Goal: Transaction & Acquisition: Purchase product/service

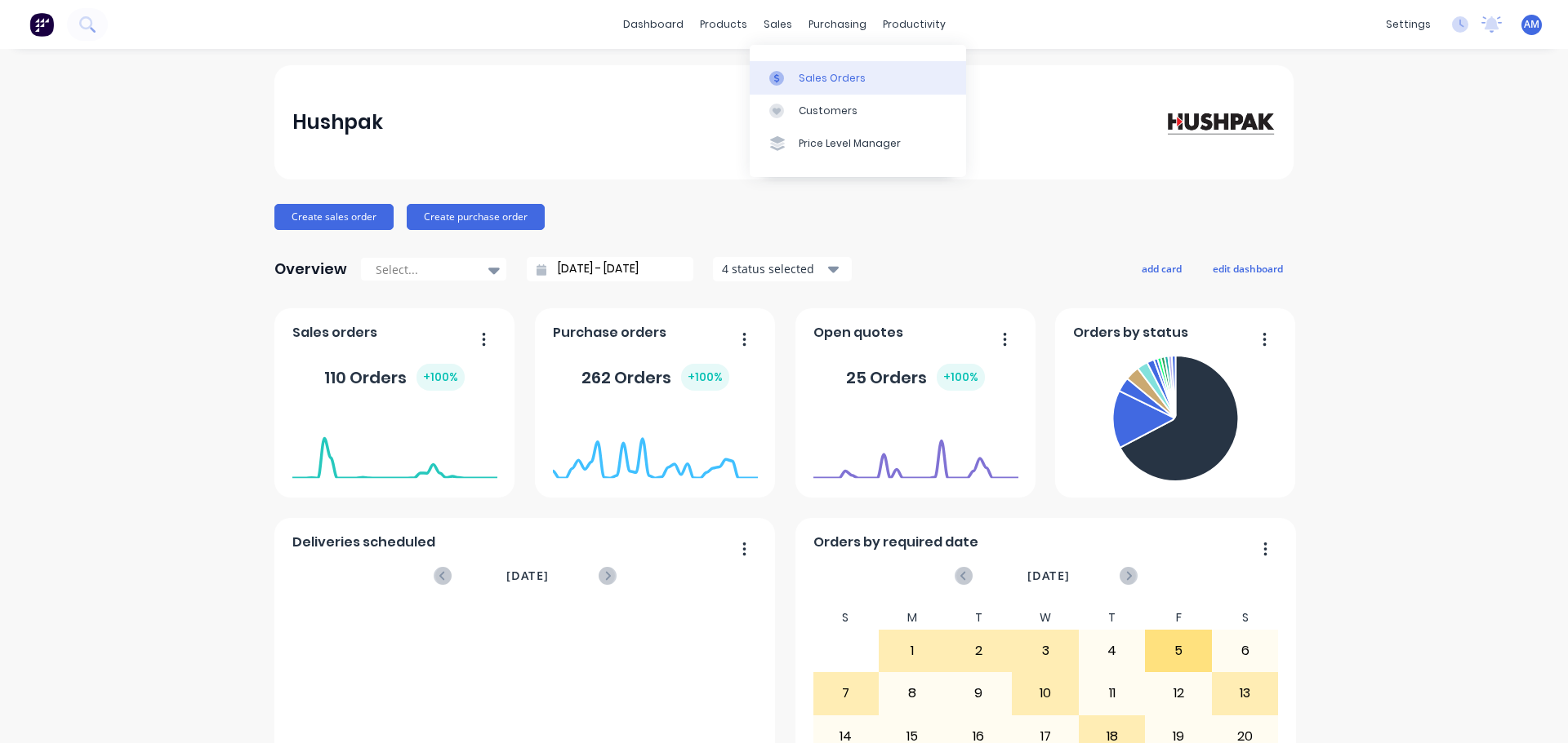
click at [819, 74] on div "Sales Orders" at bounding box center [833, 78] width 67 height 15
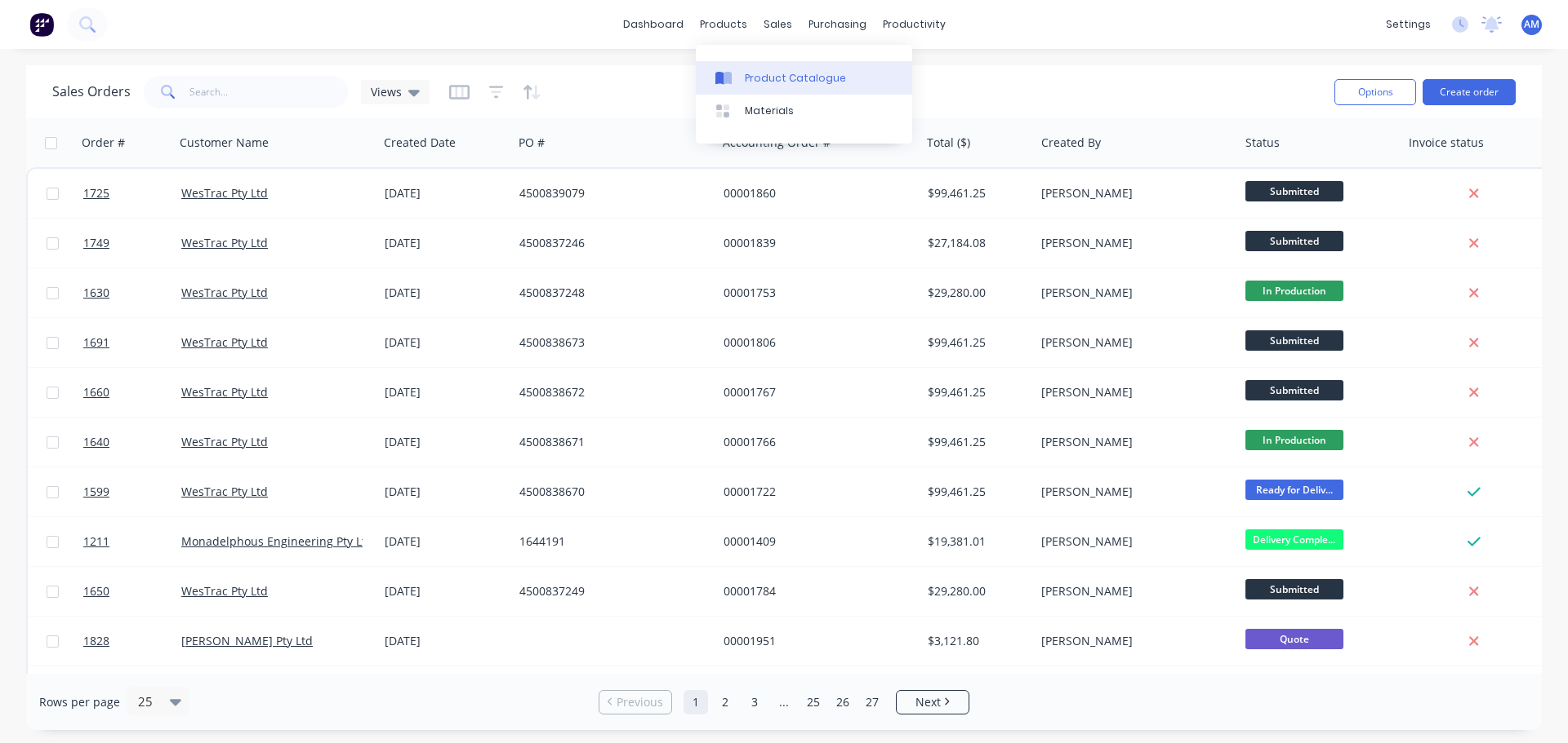
click at [776, 77] on div "Product Catalogue" at bounding box center [795, 78] width 101 height 15
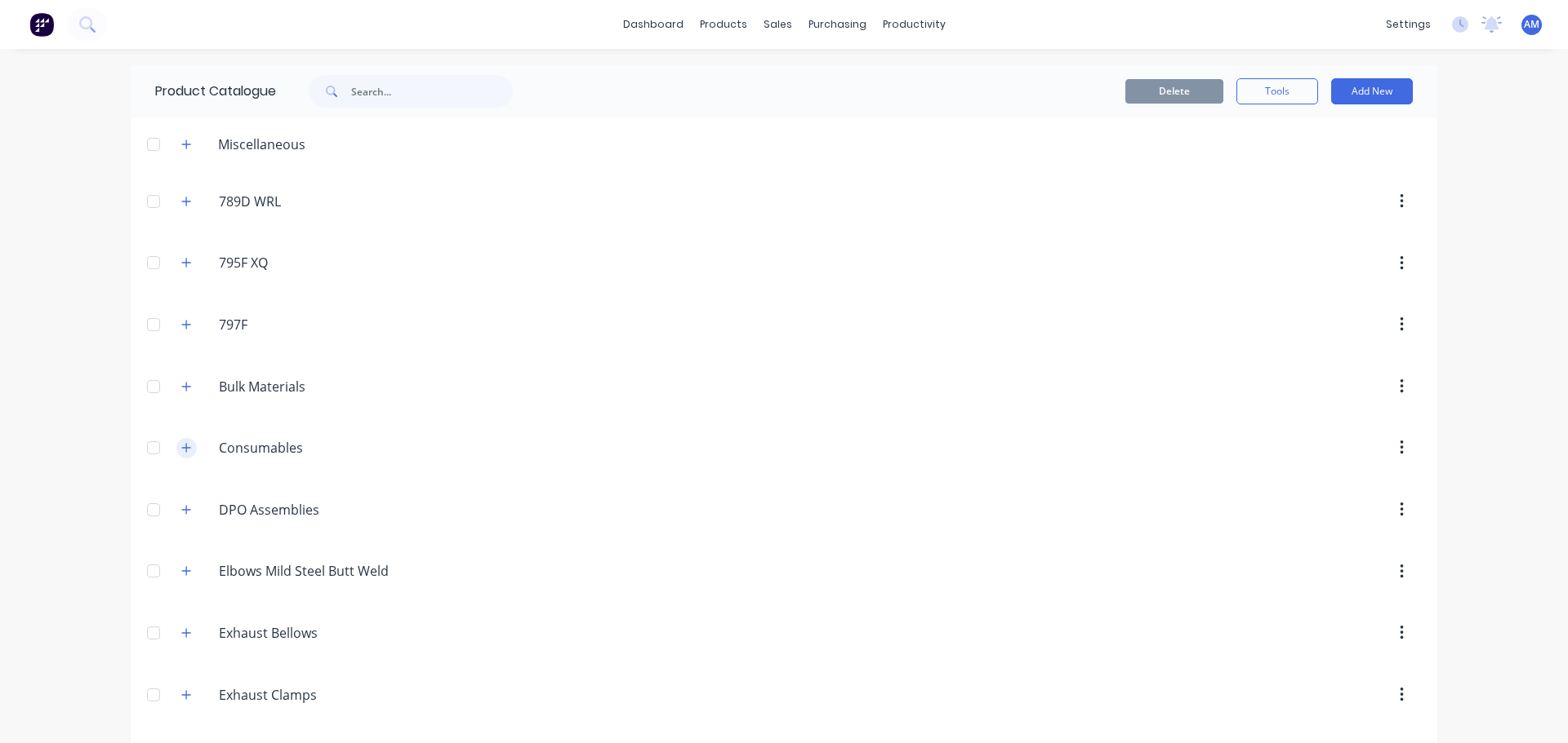
click at [184, 451] on icon "button" at bounding box center [186, 448] width 10 height 12
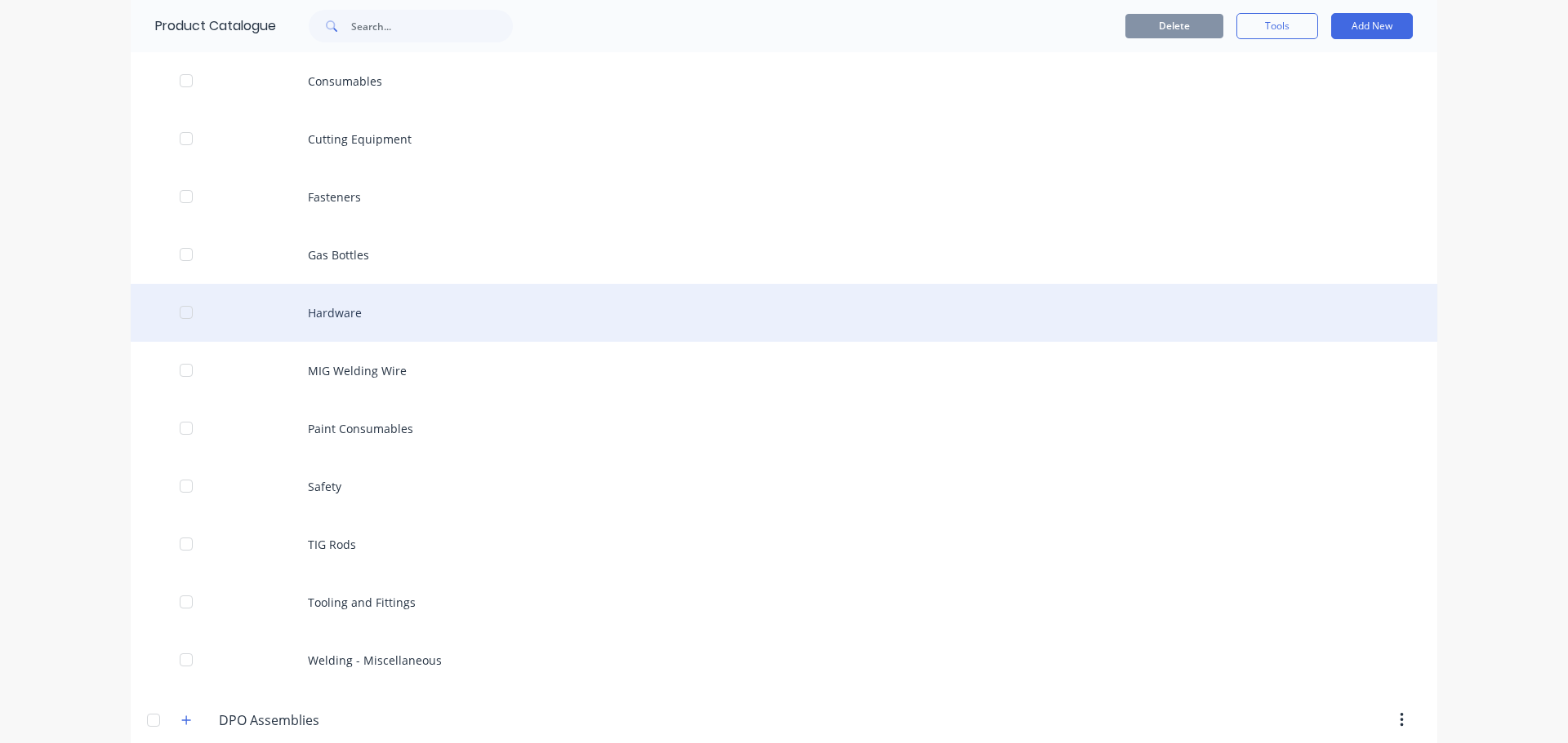
scroll to position [326, 0]
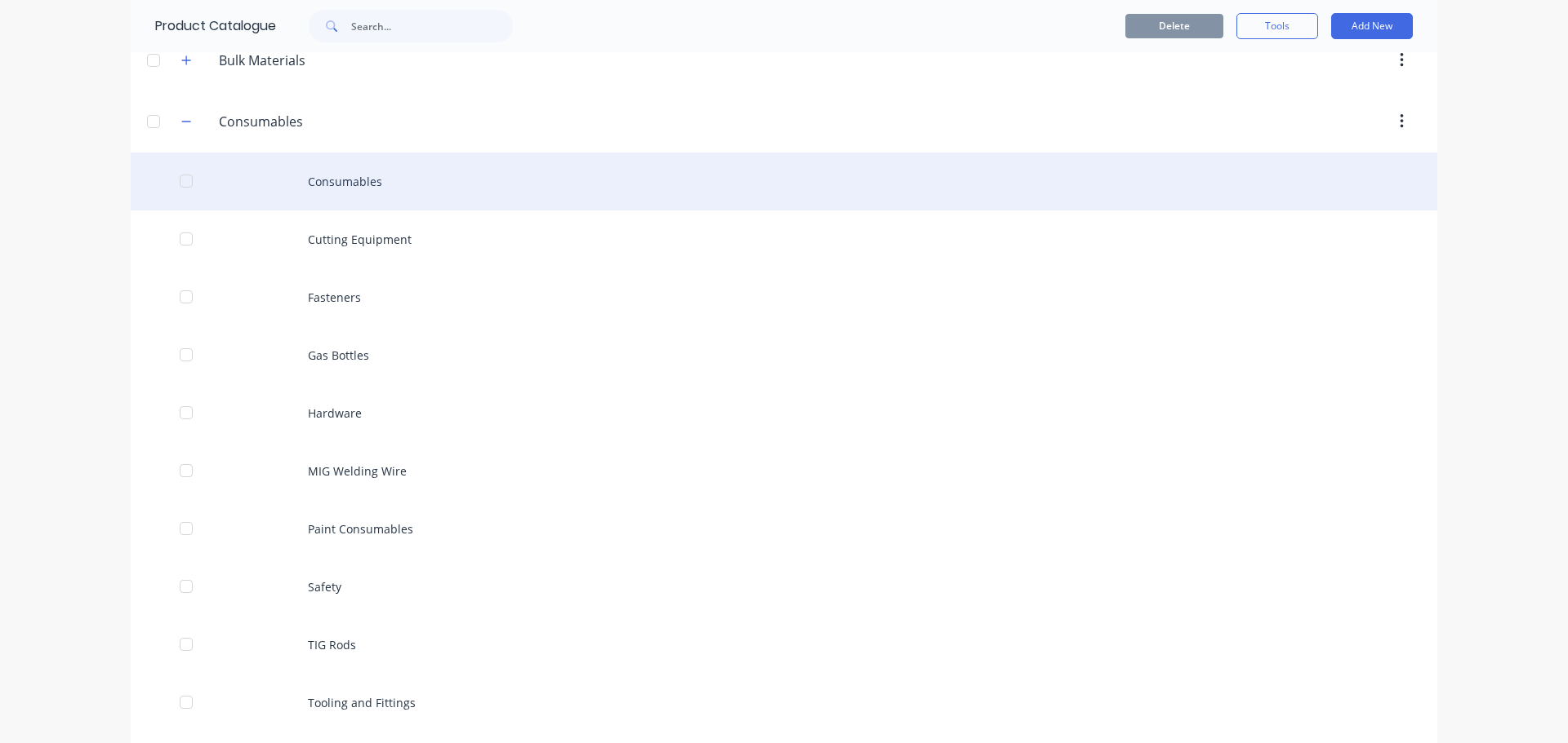
click at [365, 180] on div "Consumables" at bounding box center [784, 181] width 1307 height 58
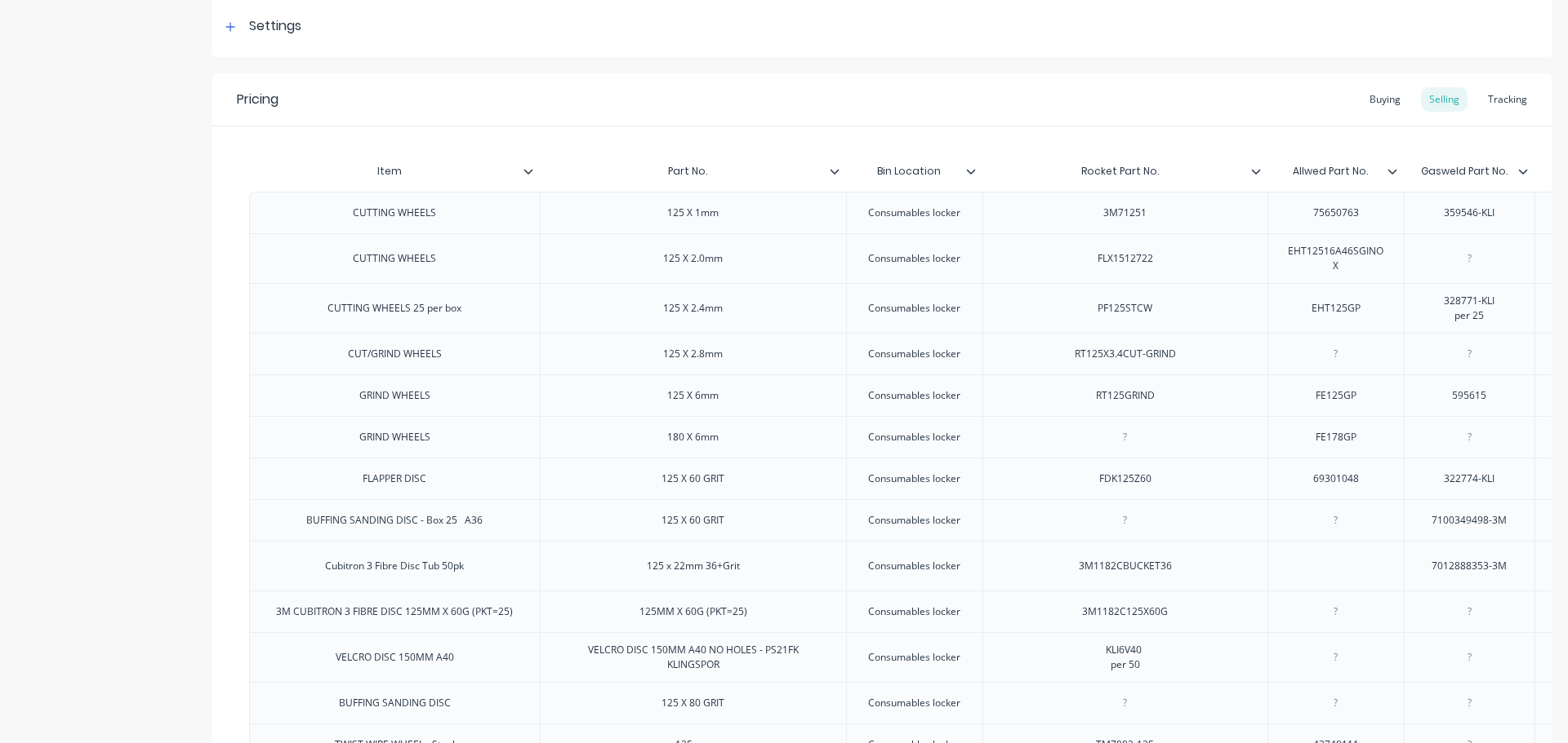
type textarea "x"
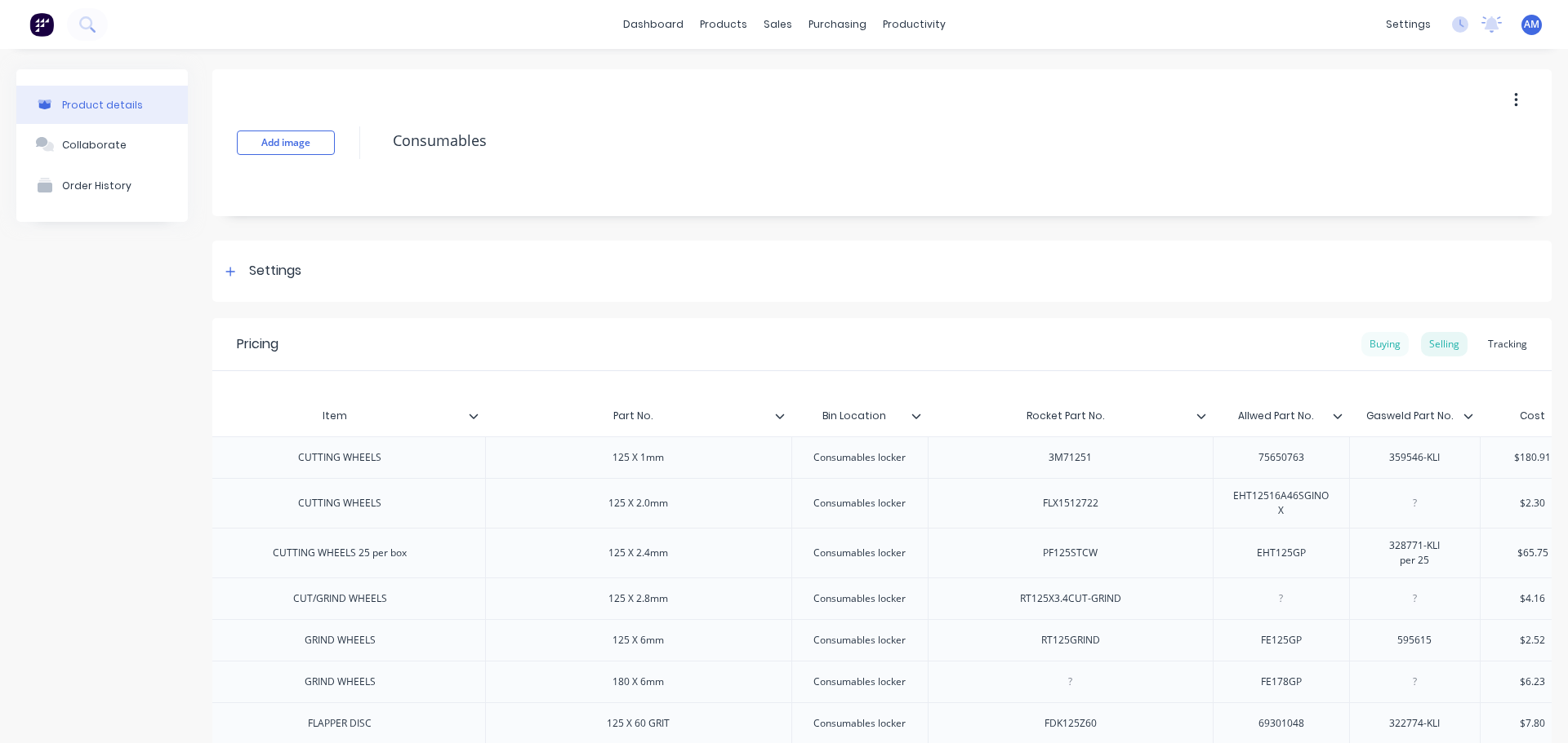
click at [1371, 344] on div "Buying" at bounding box center [1385, 344] width 48 height 25
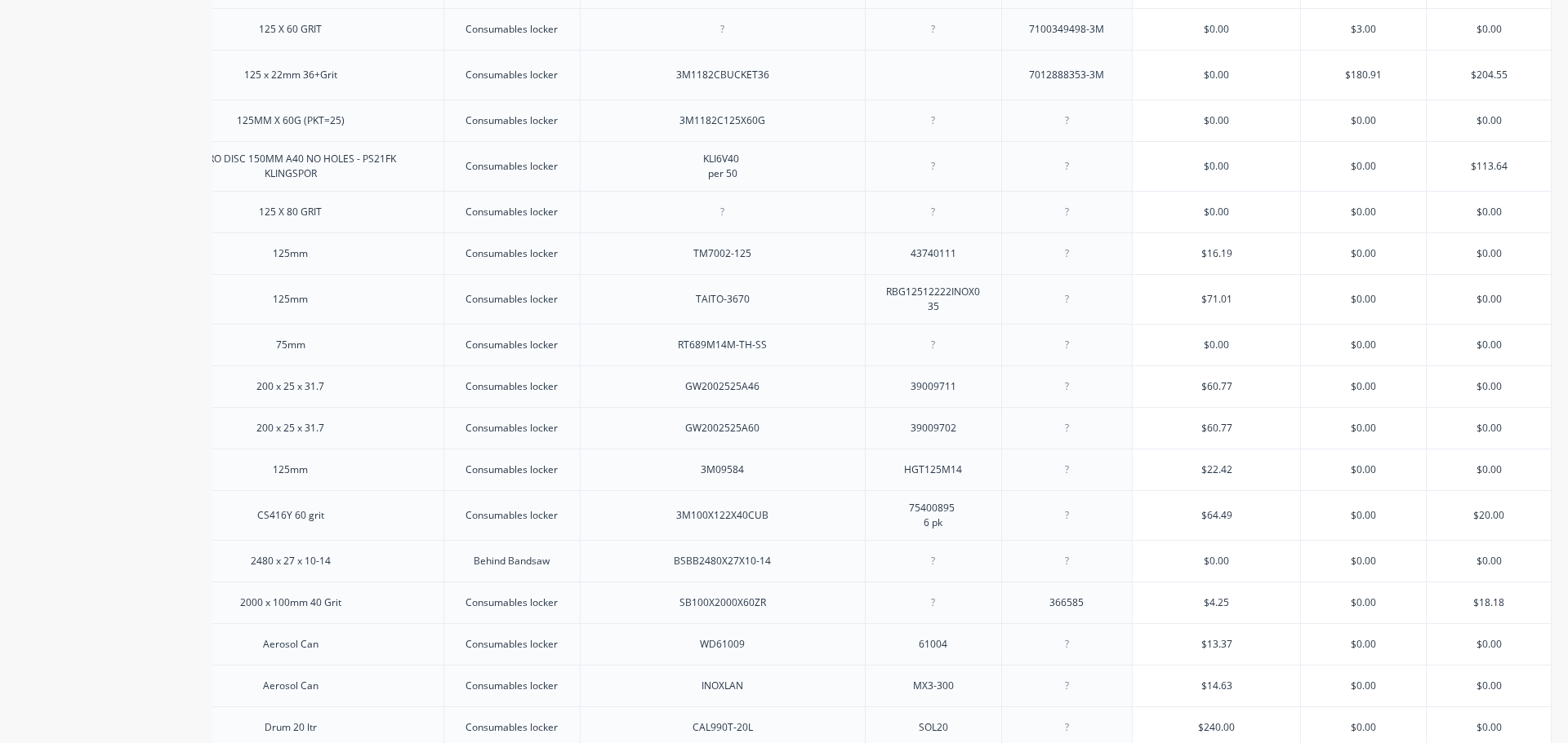
scroll to position [734, 0]
type input "$0.00"
drag, startPoint x: 1494, startPoint y: 256, endPoint x: 1438, endPoint y: 261, distance: 56.2
click at [1438, 258] on input "$0.00" at bounding box center [1488, 251] width 124 height 15
type textarea "x"
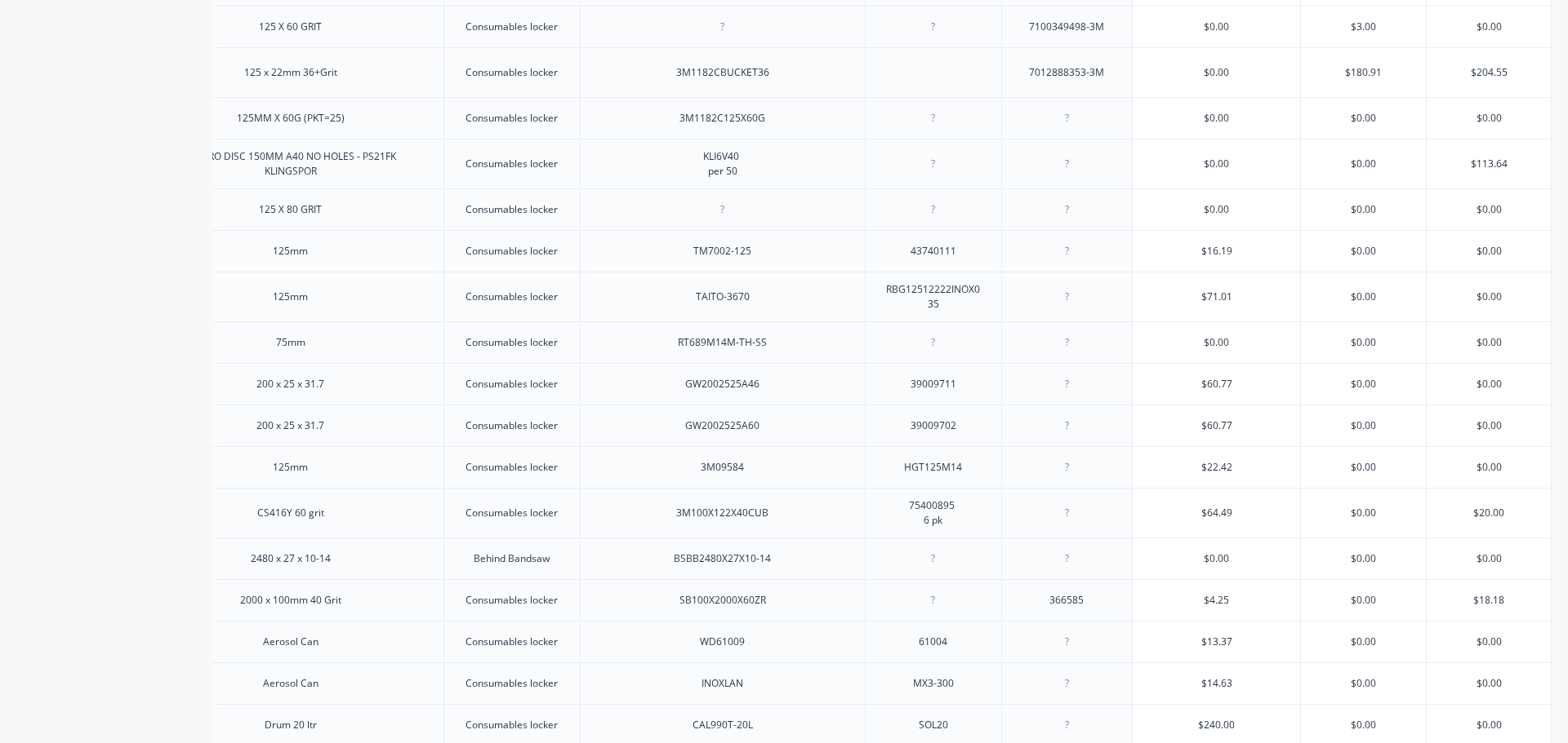
type input "1"
type textarea "x"
type input "18"
type textarea "x"
type input "18."
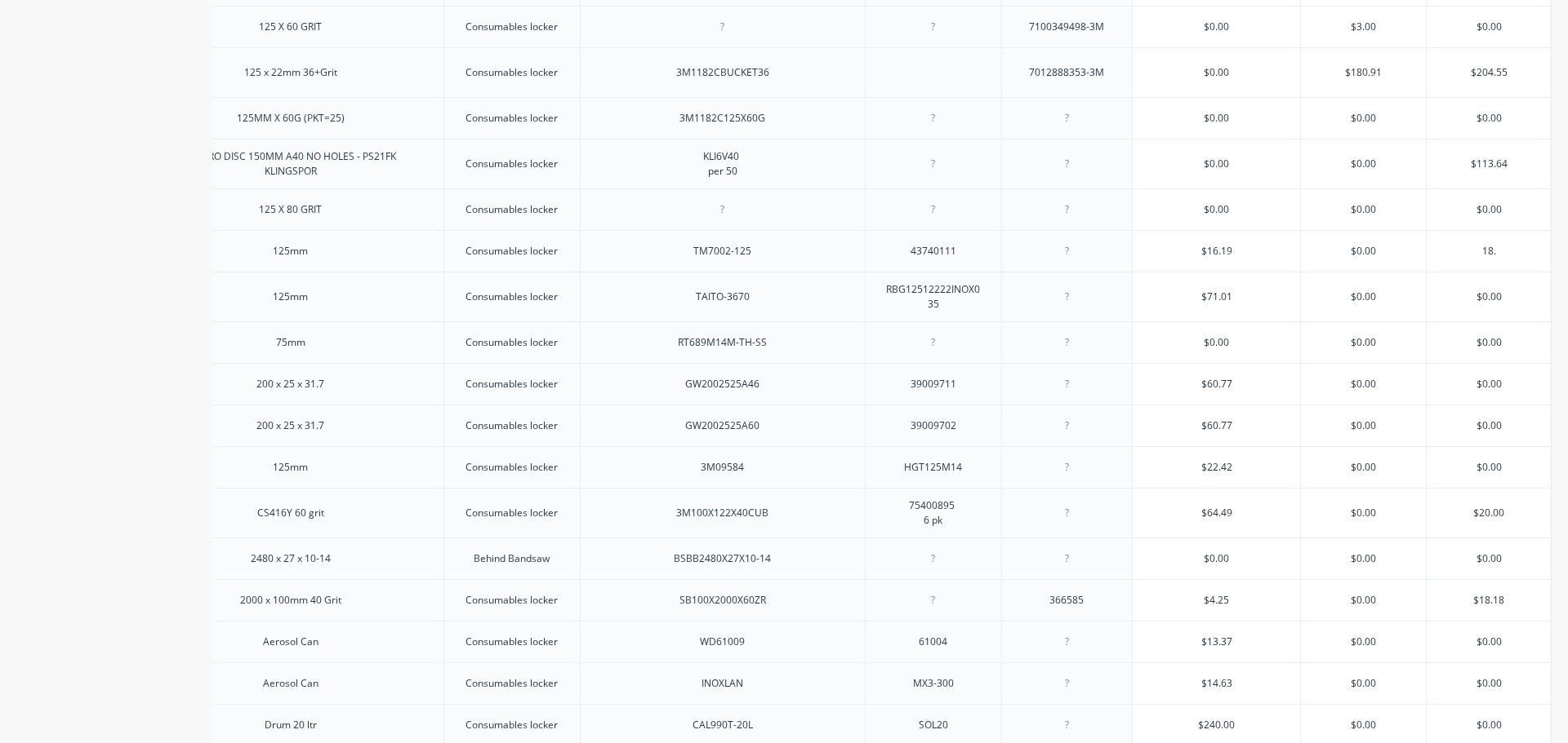
type textarea "x"
type input "18.1"
type textarea "x"
type input "18.18"
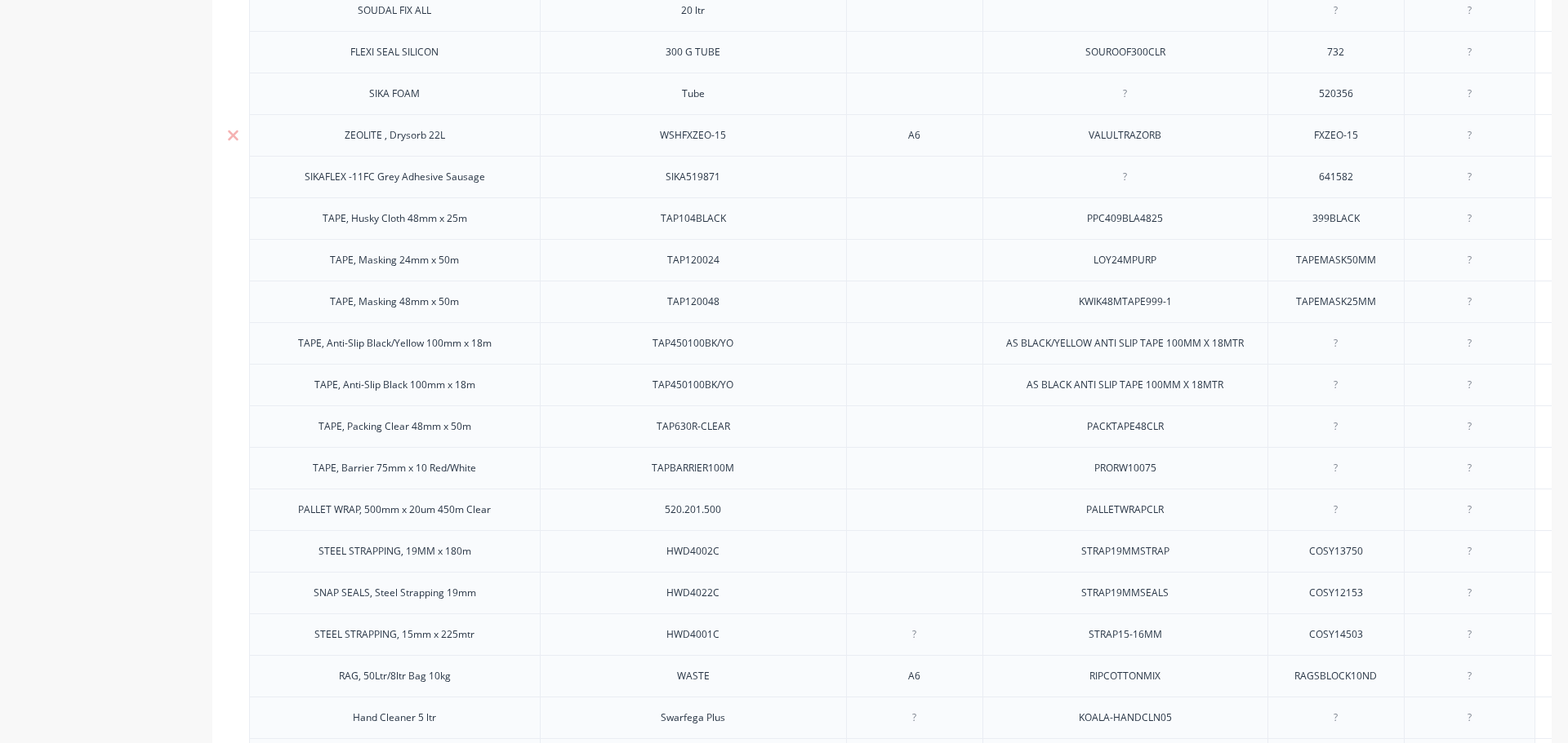
scroll to position [1877, 0]
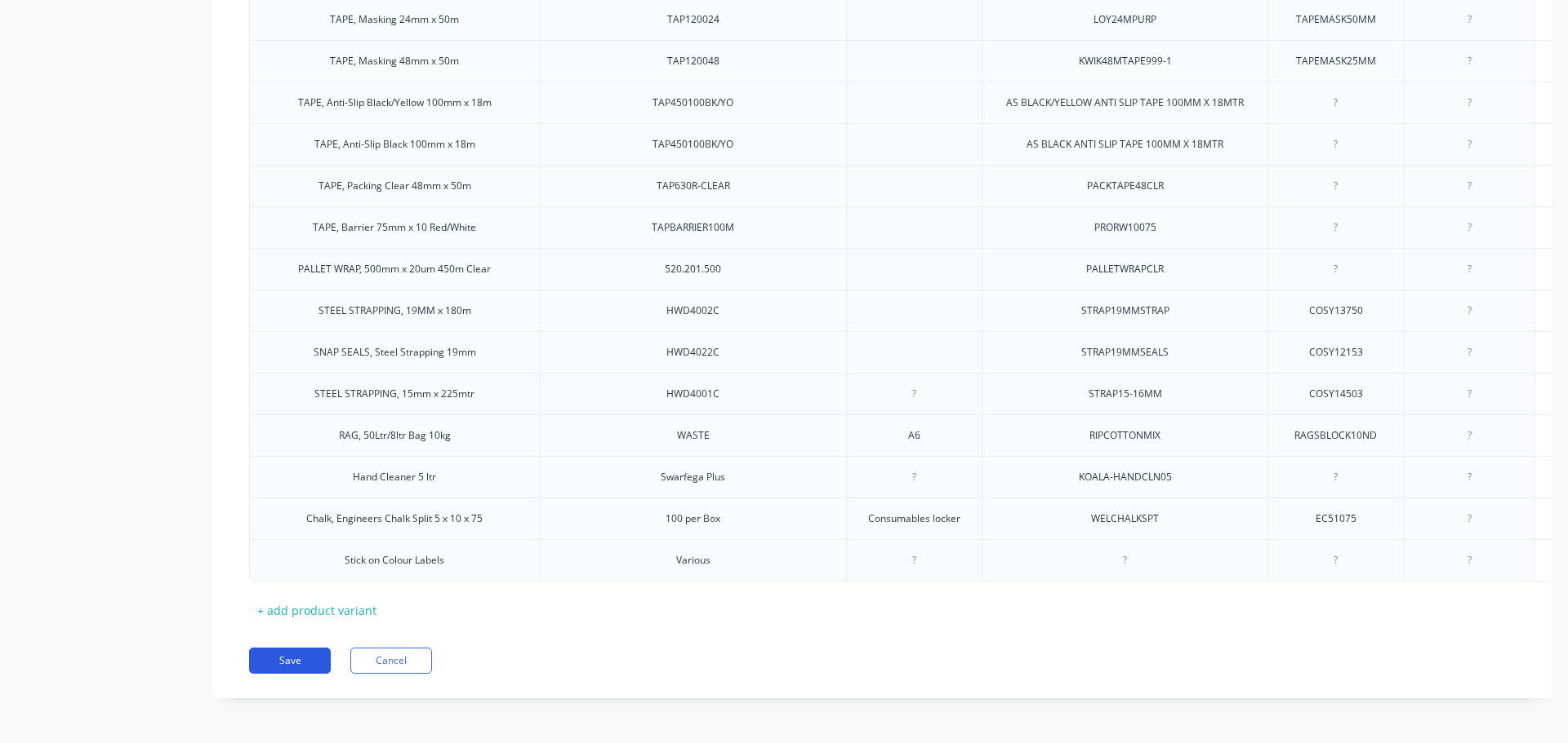
click at [305, 659] on button "Save" at bounding box center [290, 661] width 81 height 26
type textarea "x"
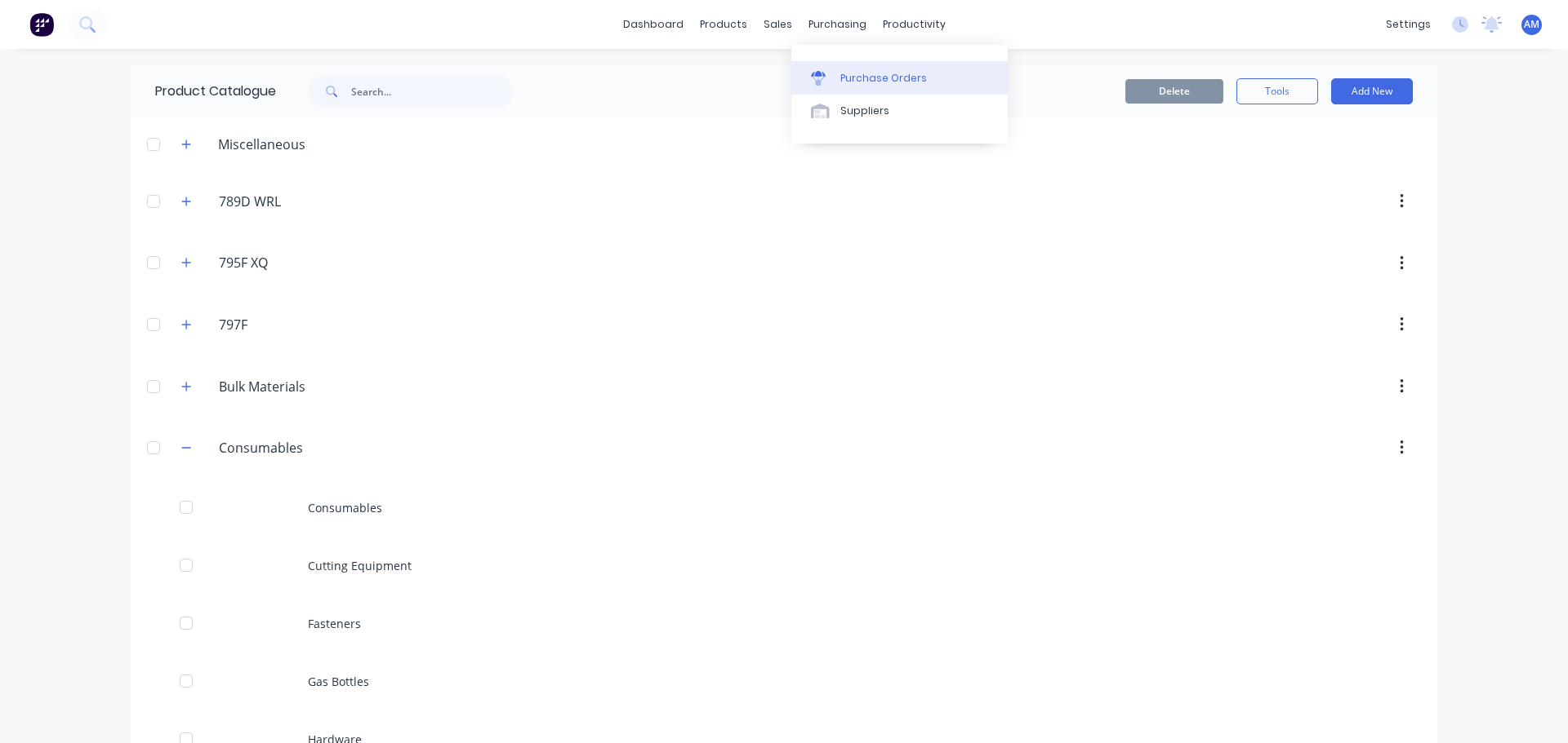
click at [879, 75] on div "Purchase Orders" at bounding box center [883, 78] width 86 height 15
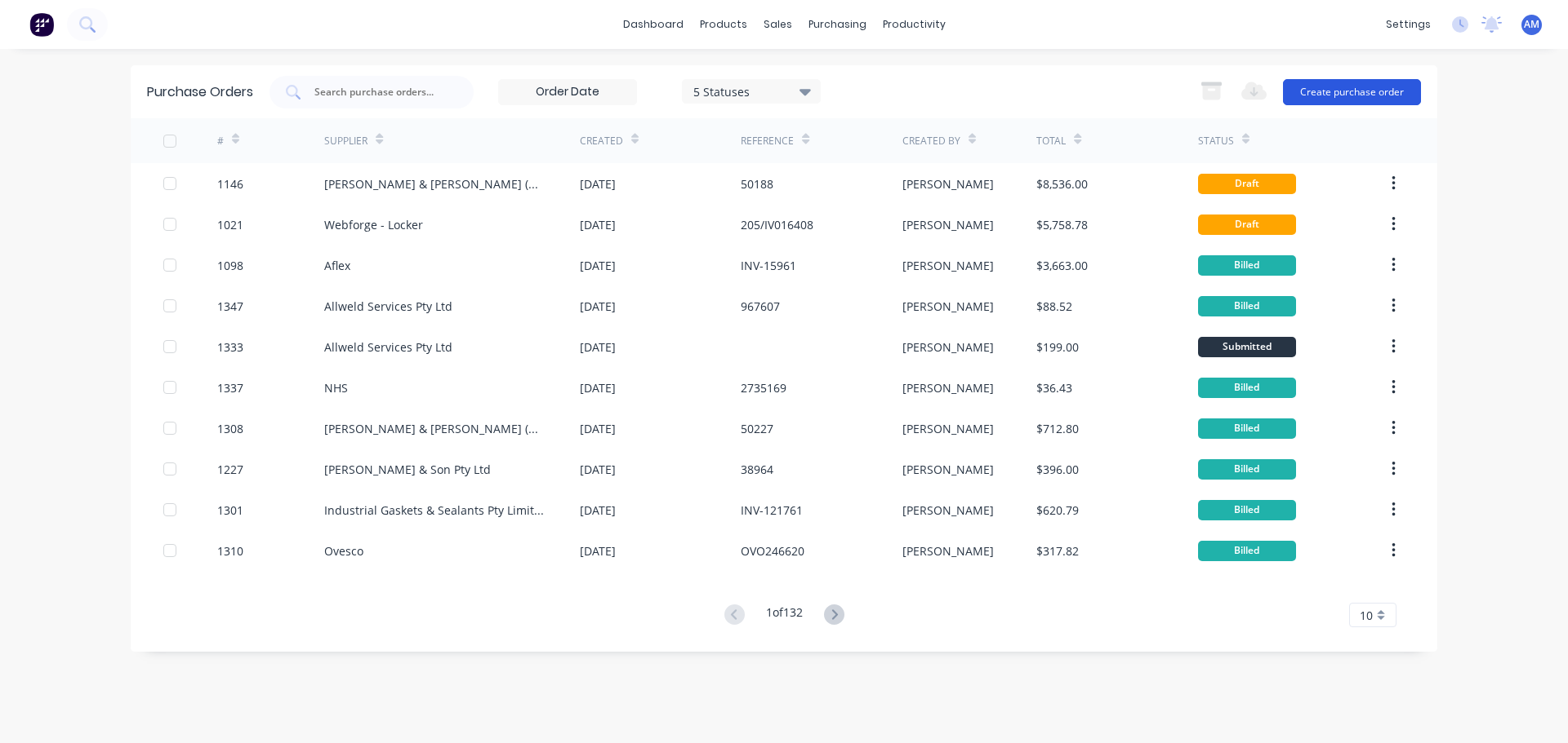
click at [1347, 91] on button "Create purchase order" at bounding box center [1351, 92] width 138 height 26
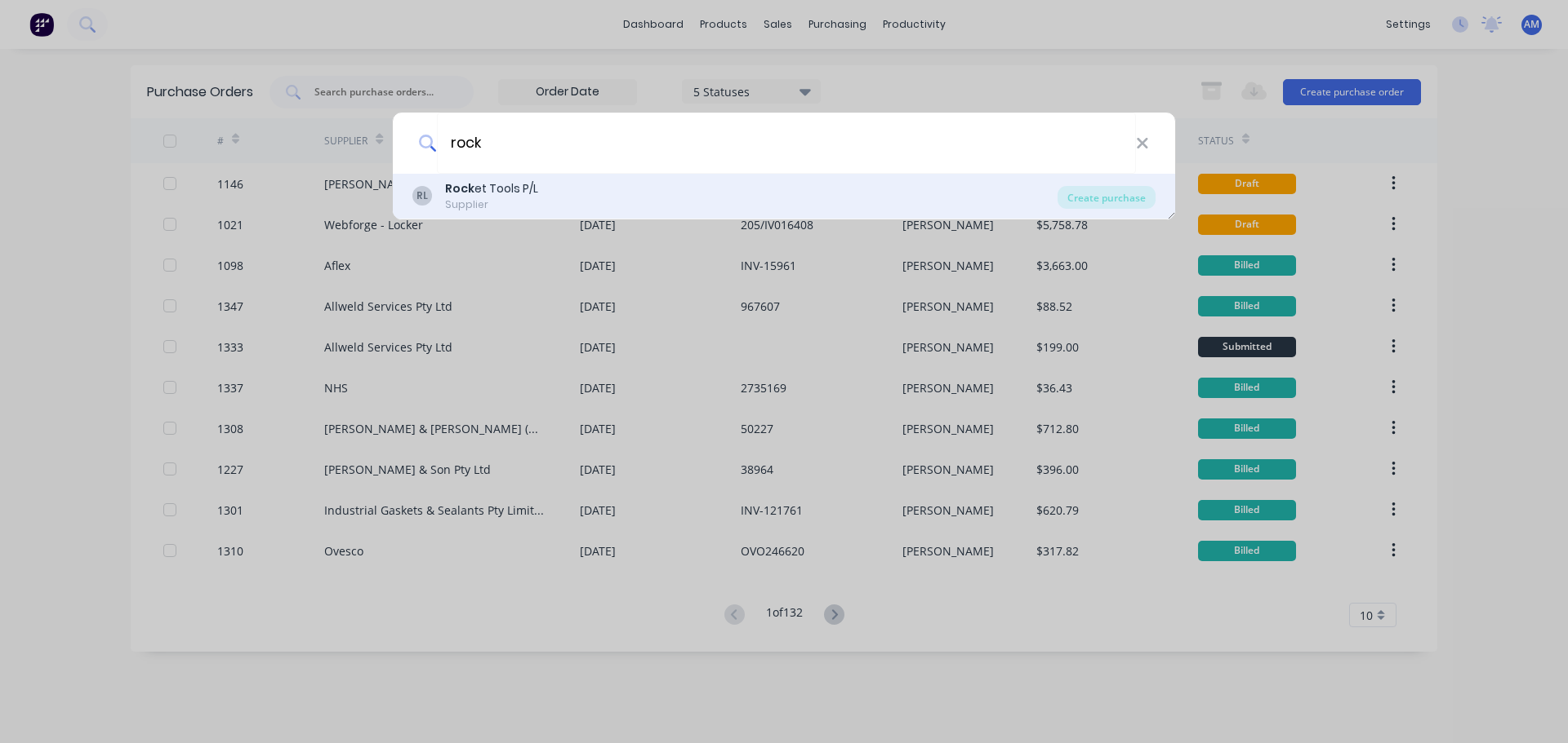
type input "rock"
click at [499, 186] on div "Rock et Tools P/L" at bounding box center [492, 188] width 93 height 17
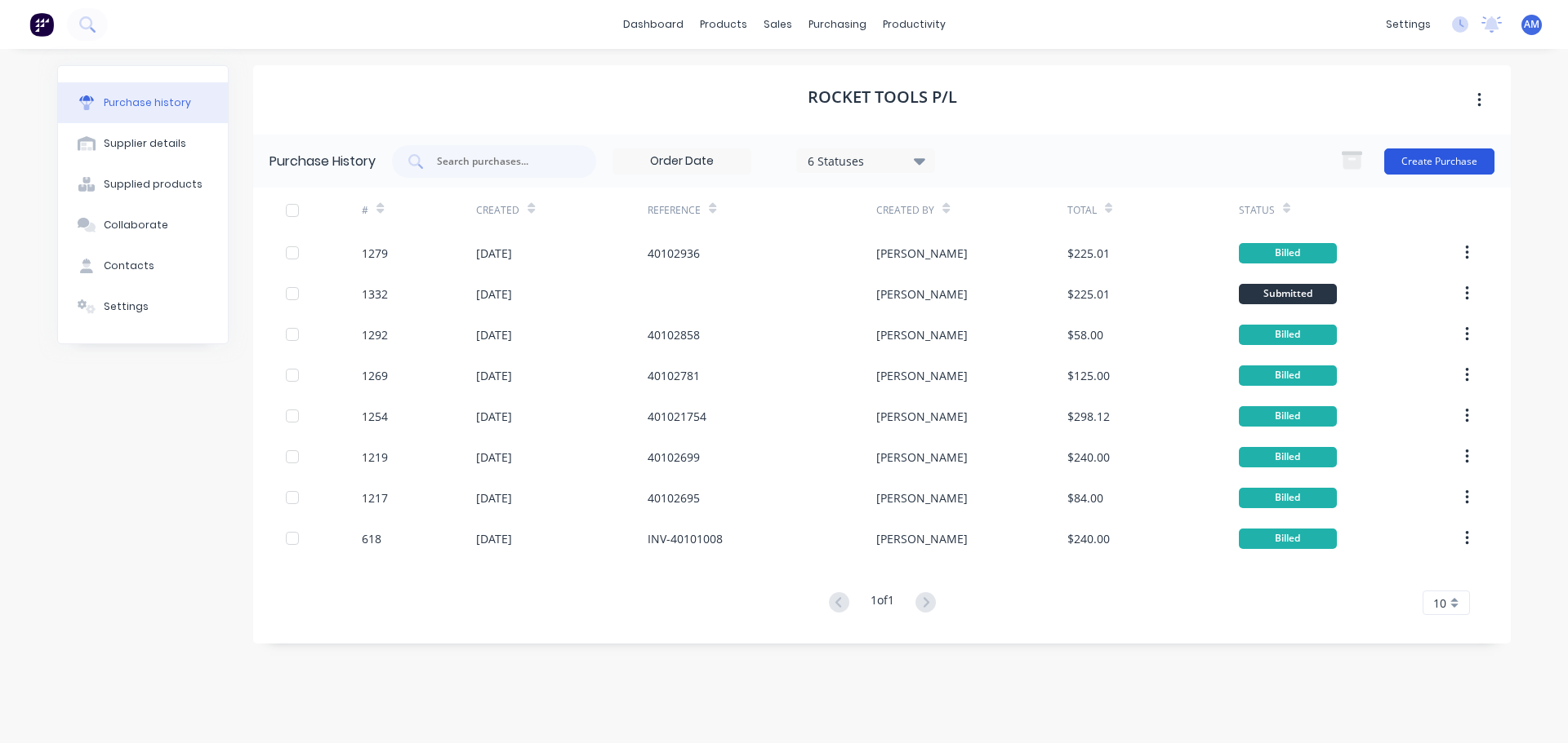
click at [1432, 155] on button "Create Purchase" at bounding box center [1438, 161] width 110 height 26
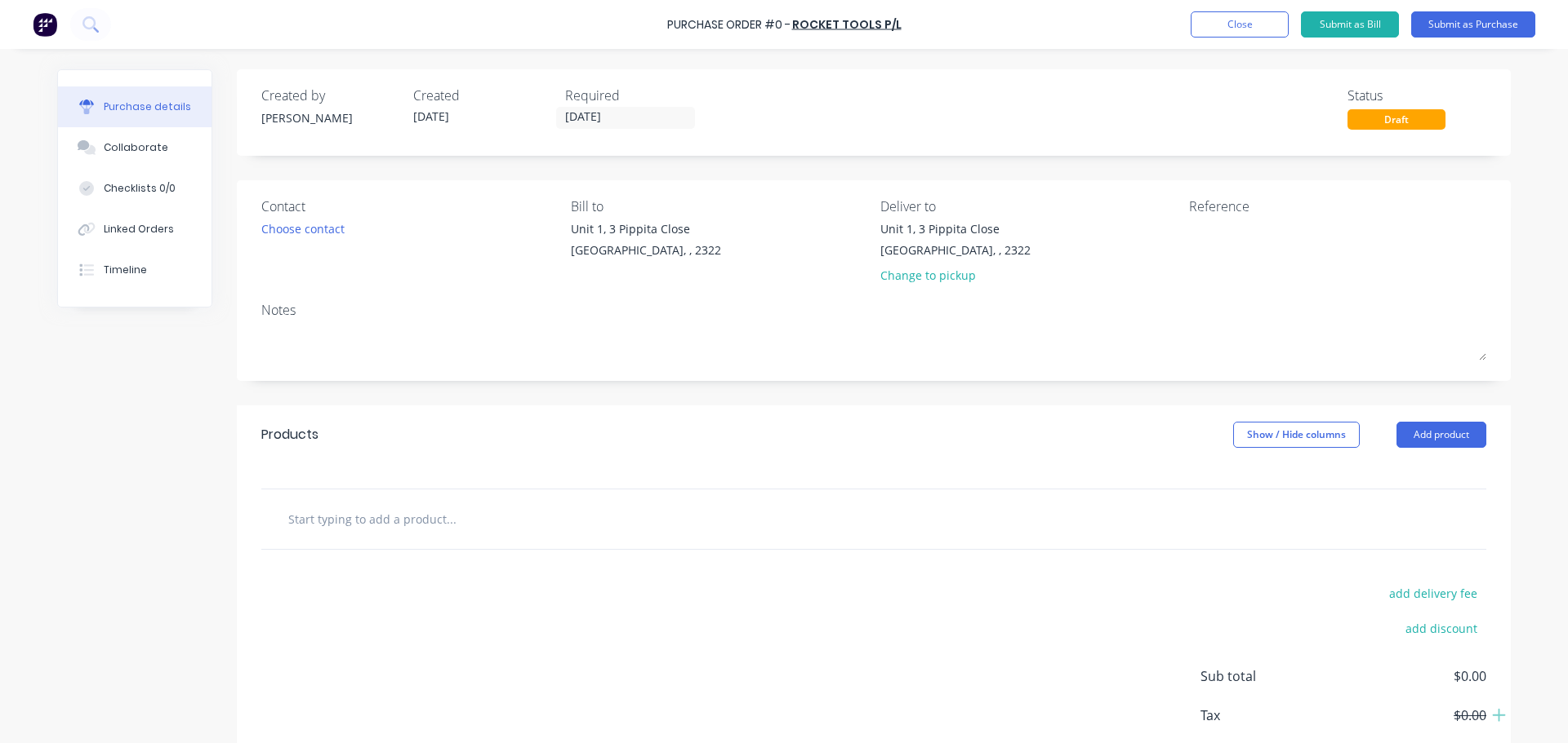
click at [437, 526] on input "text" at bounding box center [450, 518] width 327 height 33
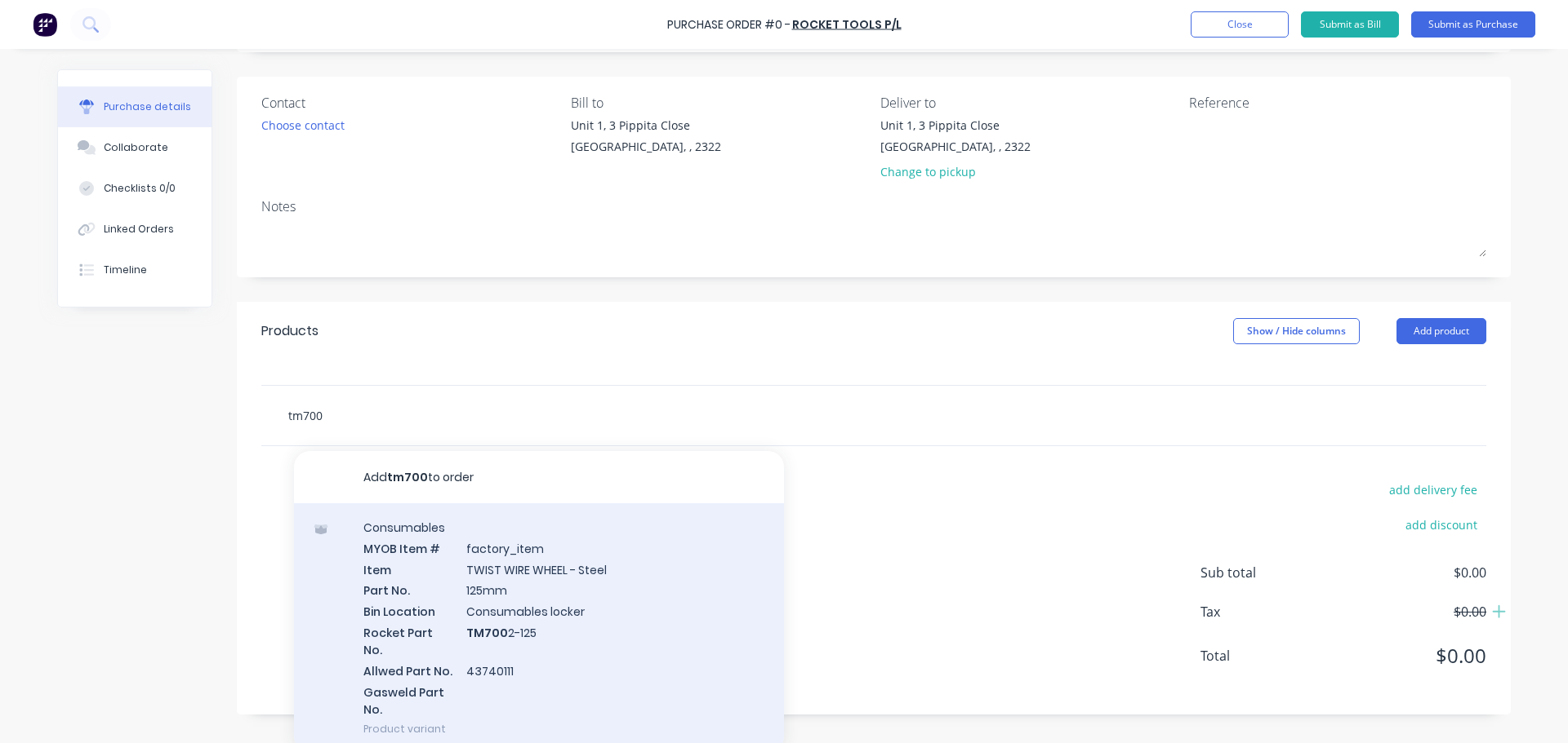
scroll to position [114, 0]
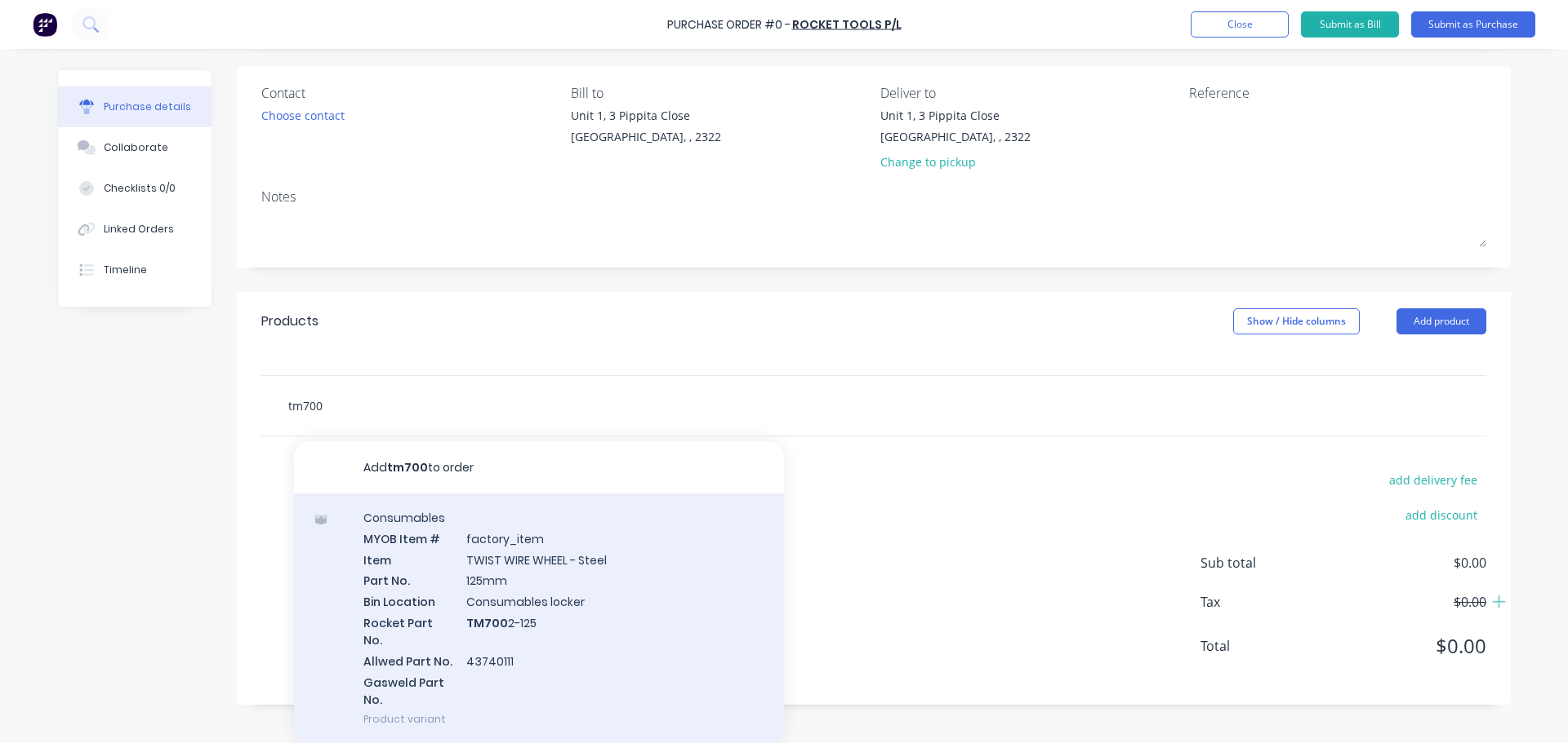
type input "tm700"
click at [524, 576] on div "Consumables MYOB Item # factory_item Item TWIST WIRE WHEEL - Steel Part No. 125…" at bounding box center [539, 618] width 490 height 249
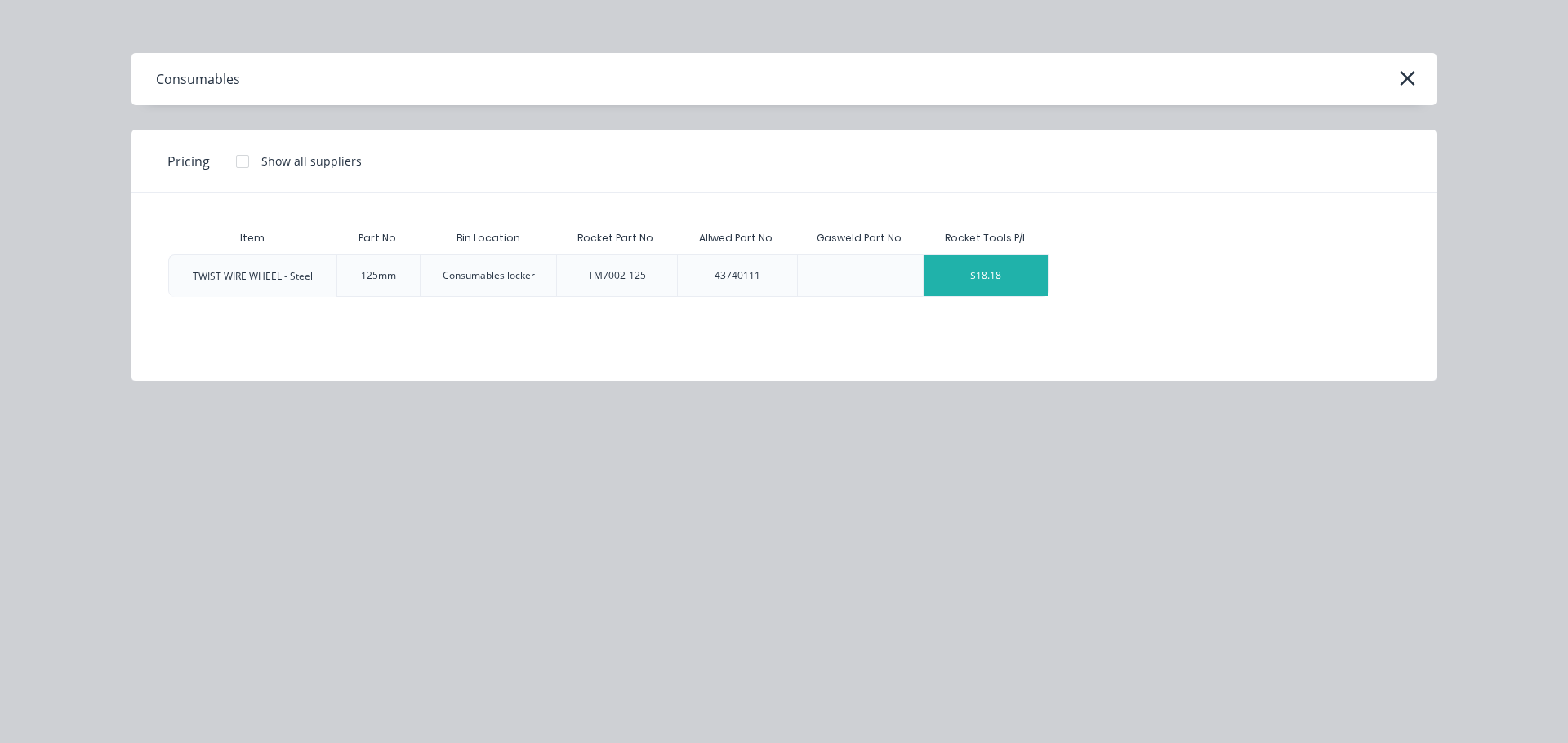
click at [989, 268] on div "$18.18" at bounding box center [985, 275] width 124 height 41
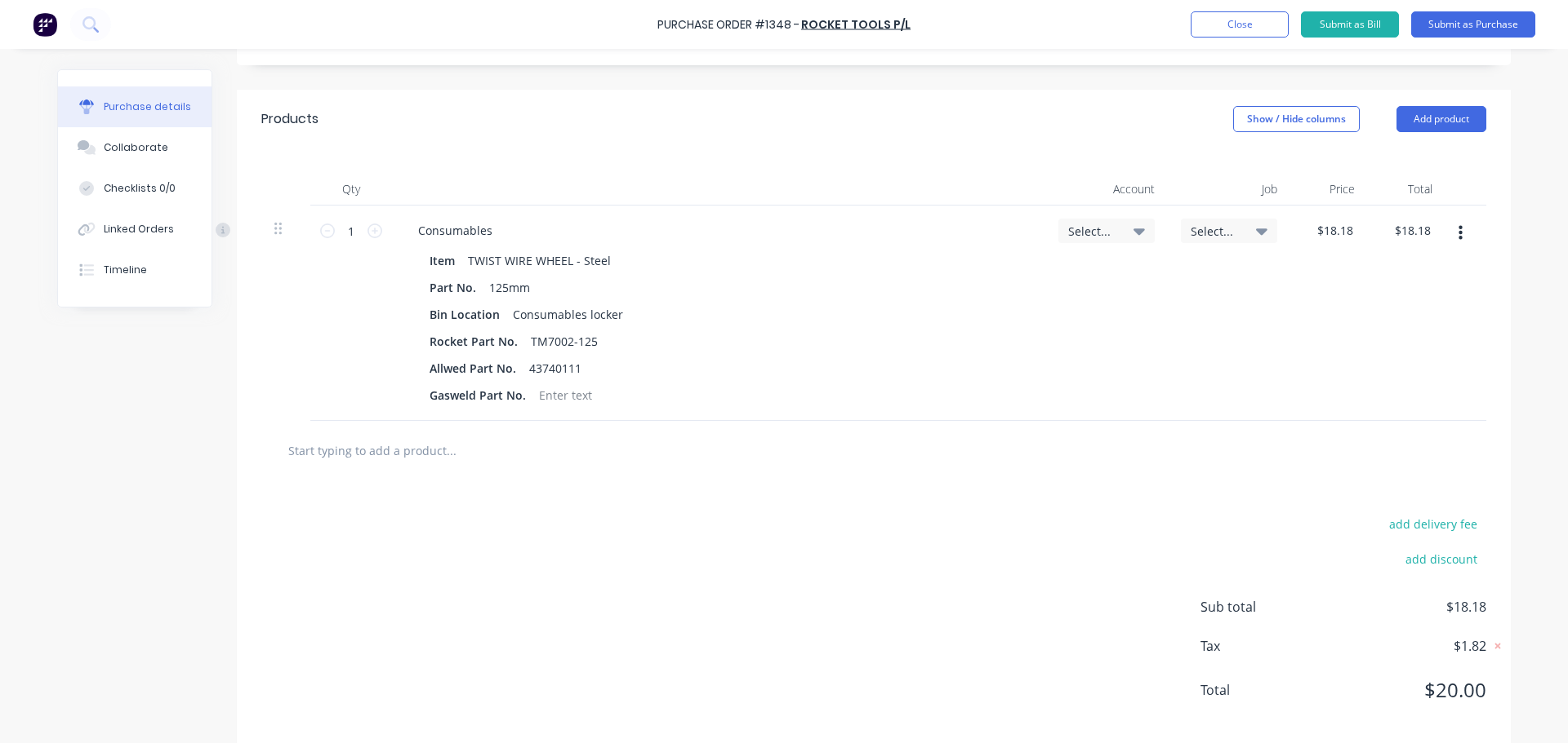
scroll to position [326, 0]
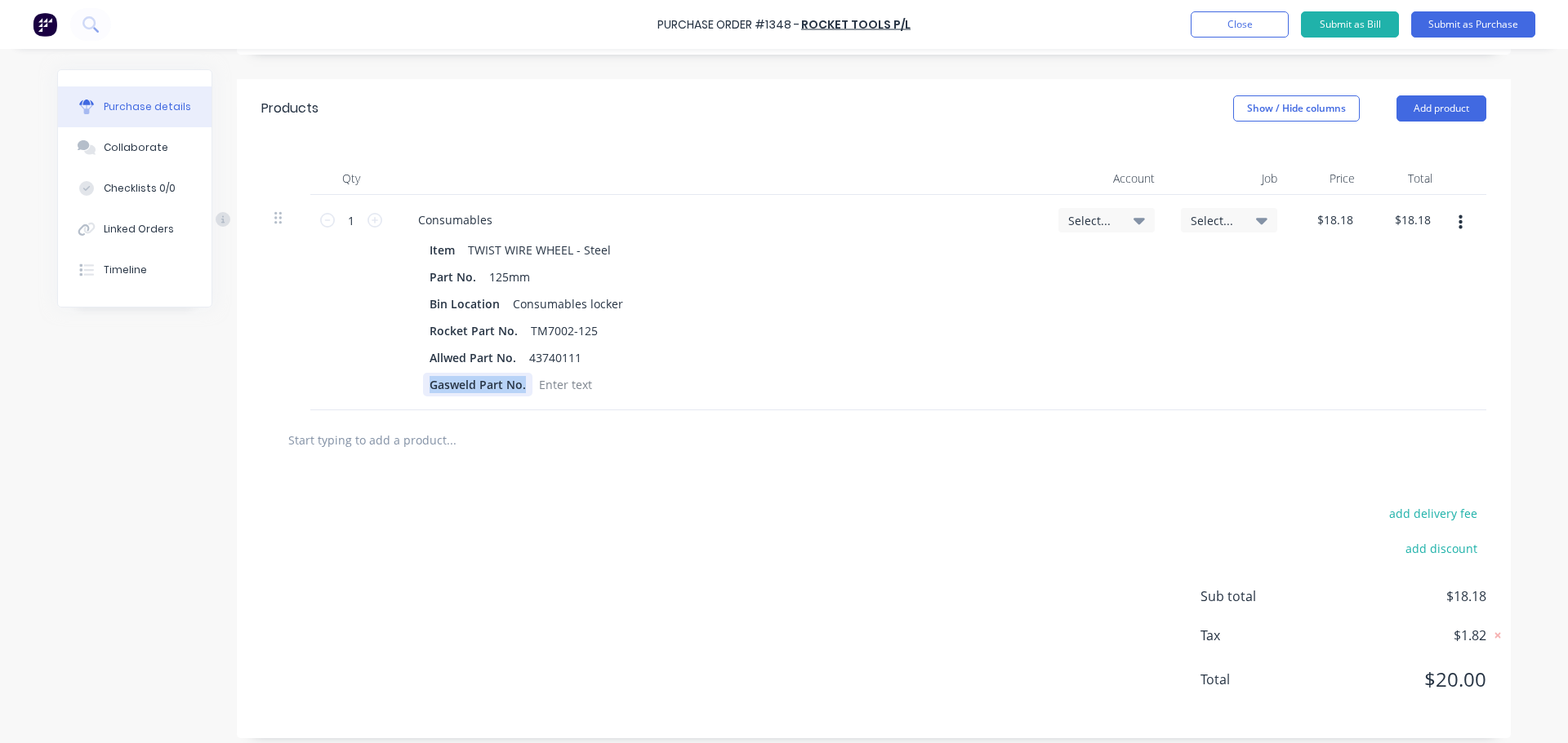
drag, startPoint x: 417, startPoint y: 385, endPoint x: 584, endPoint y: 405, distance: 168.2
click at [584, 405] on div "Consumables Item TWIST WIRE WHEEL - Steel Part No. 125mm Bin Location Consumabl…" at bounding box center [719, 303] width 653 height 216
drag, startPoint x: 417, startPoint y: 359, endPoint x: 549, endPoint y: 358, distance: 132.0
click at [549, 358] on div "Allwed Part No. 43740111" at bounding box center [715, 358] width 585 height 24
drag, startPoint x: 523, startPoint y: 356, endPoint x: 387, endPoint y: 361, distance: 136.1
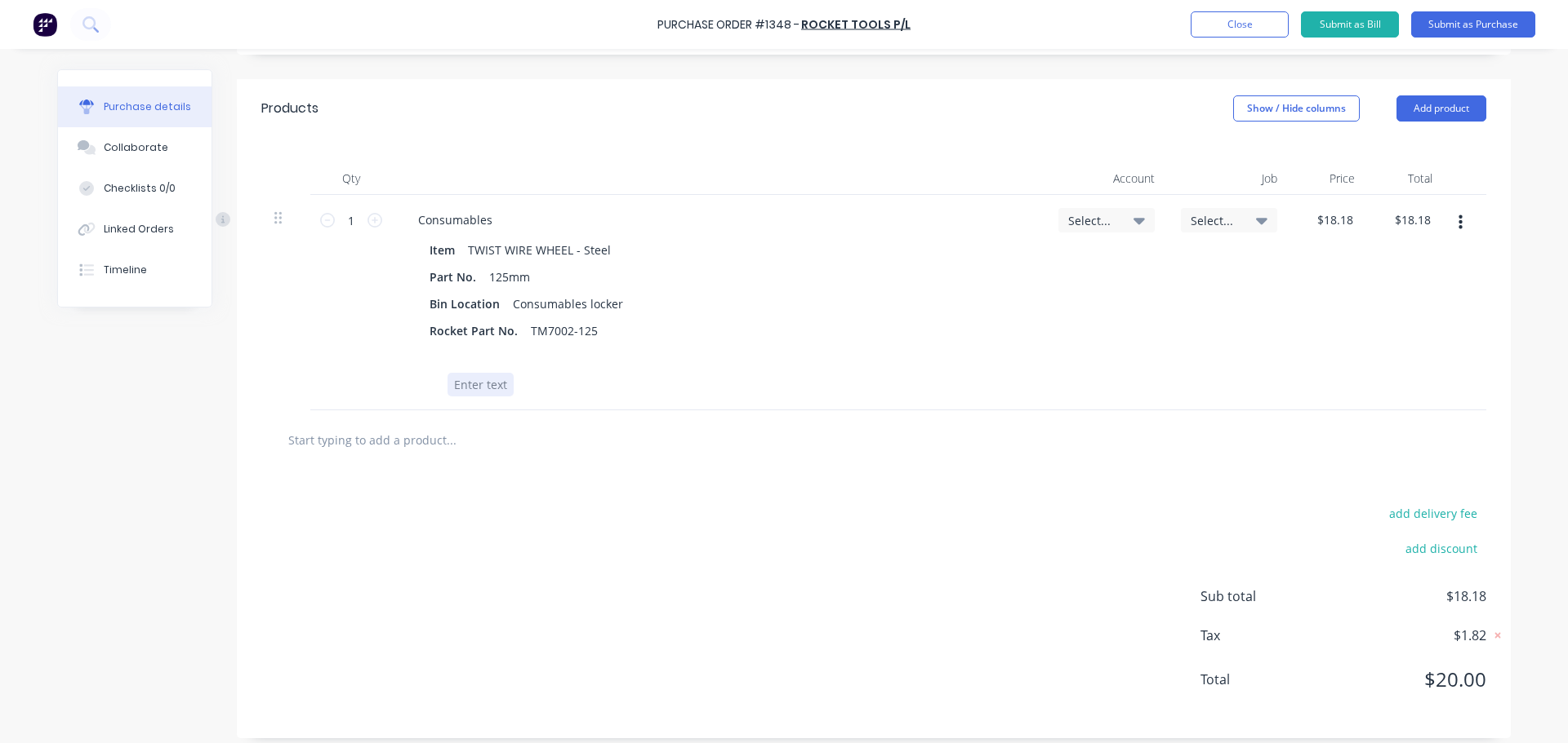
drag, startPoint x: 507, startPoint y: 384, endPoint x: 449, endPoint y: 395, distance: 59.0
click at [449, 395] on div at bounding box center [715, 385] width 585 height 24
click at [371, 222] on icon at bounding box center [374, 220] width 15 height 15
type input "2"
type input "$36.36"
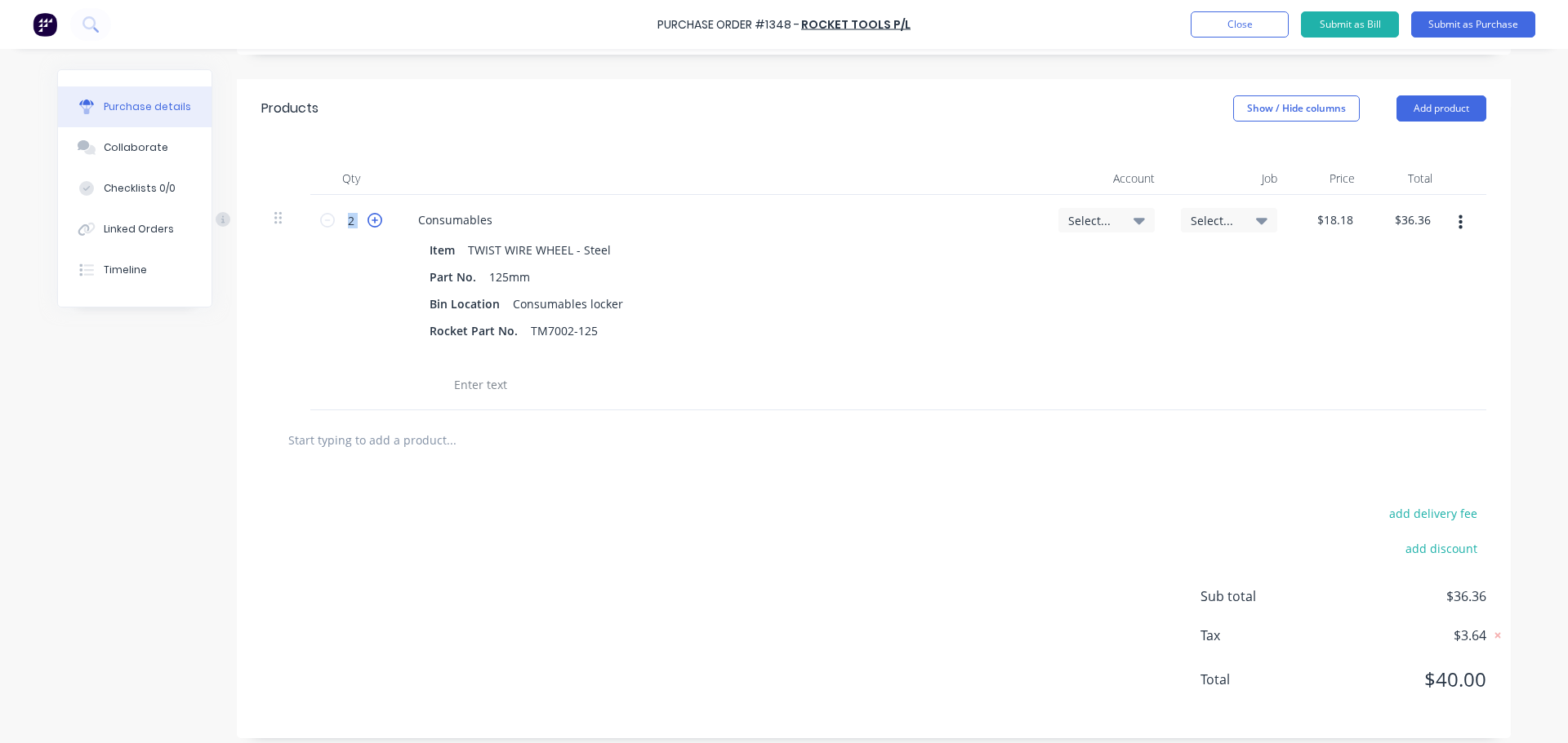
click at [370, 222] on icon at bounding box center [374, 220] width 15 height 15
type input "3"
type input "$54.54"
click at [370, 222] on icon at bounding box center [374, 220] width 15 height 15
type input "4"
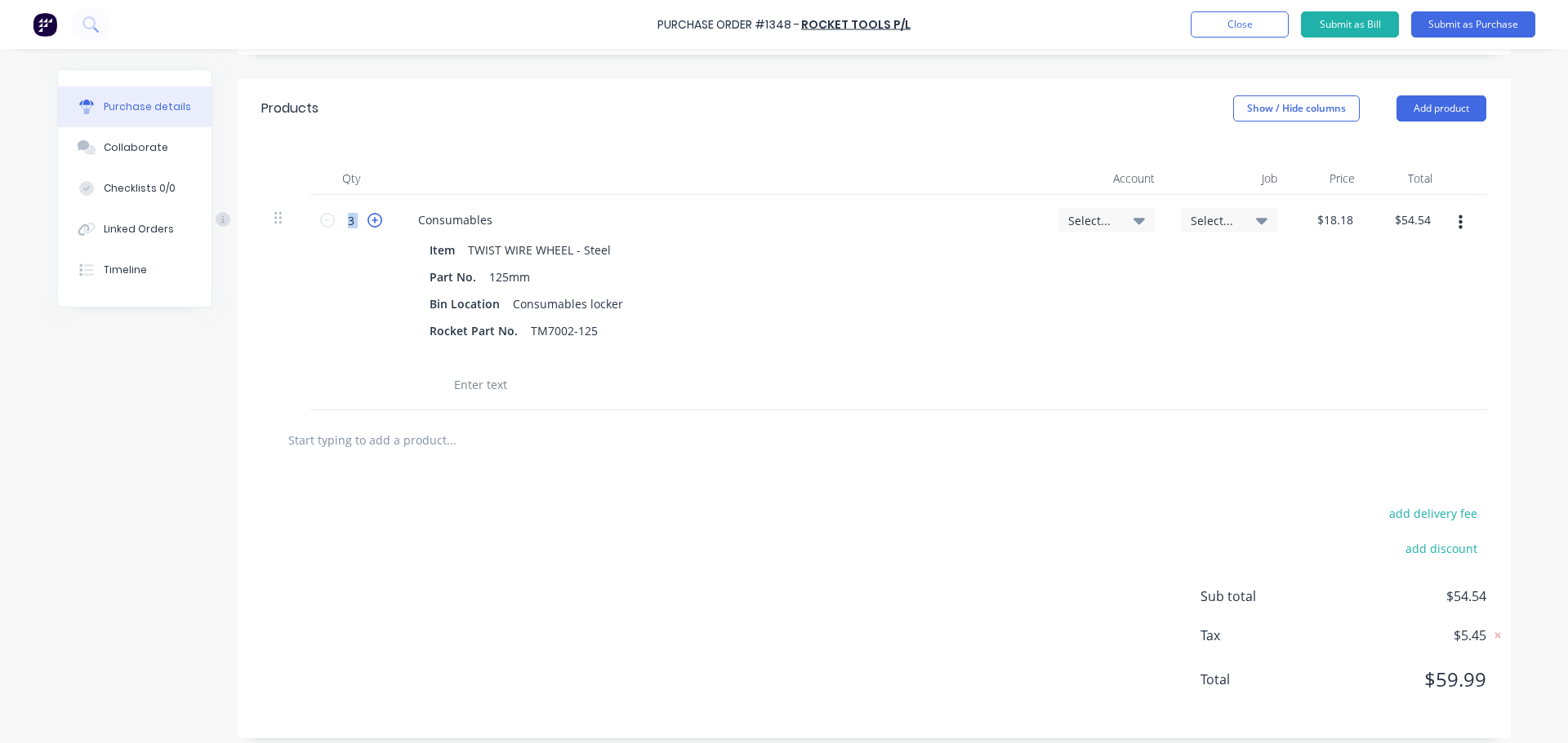
type input "$72.72"
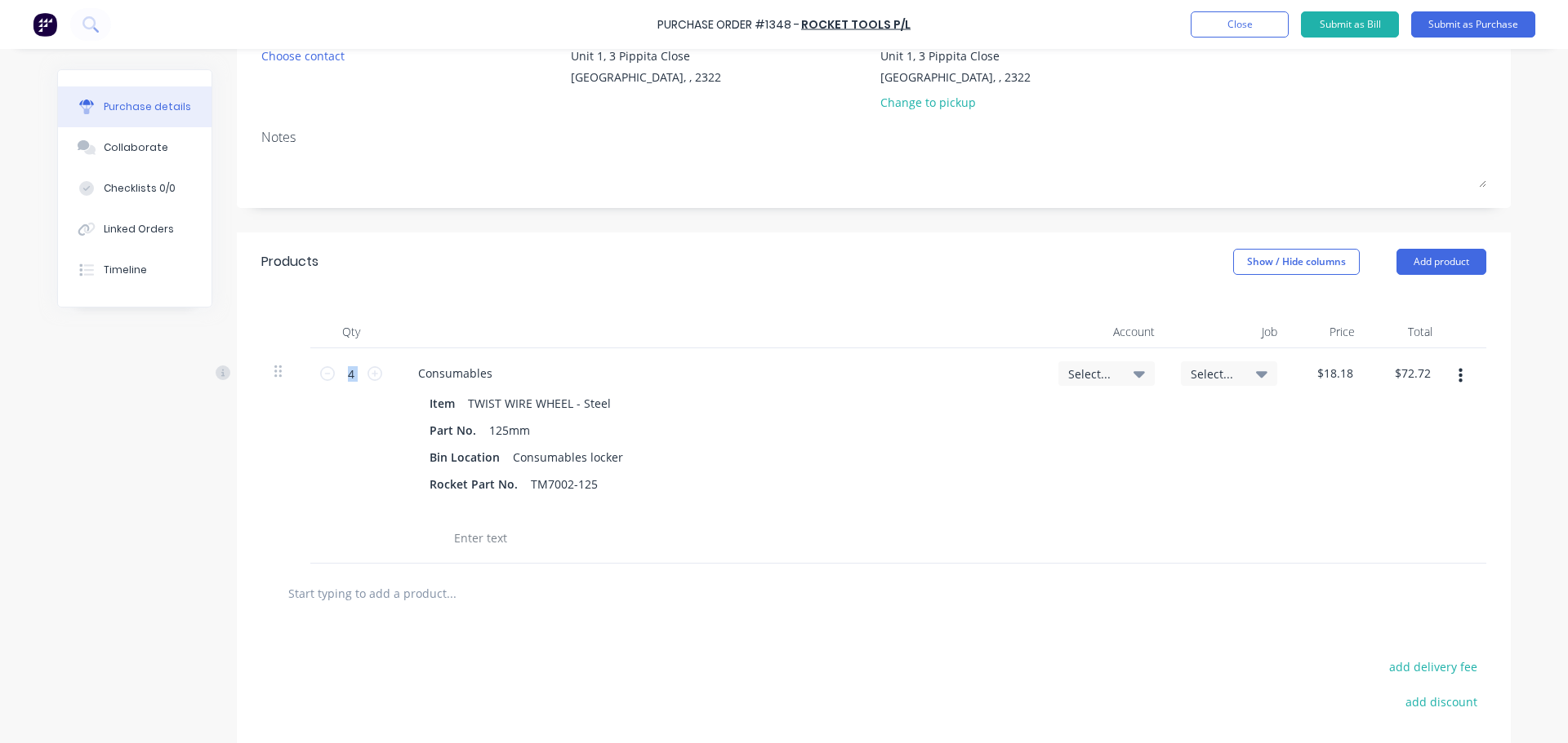
scroll to position [0, 0]
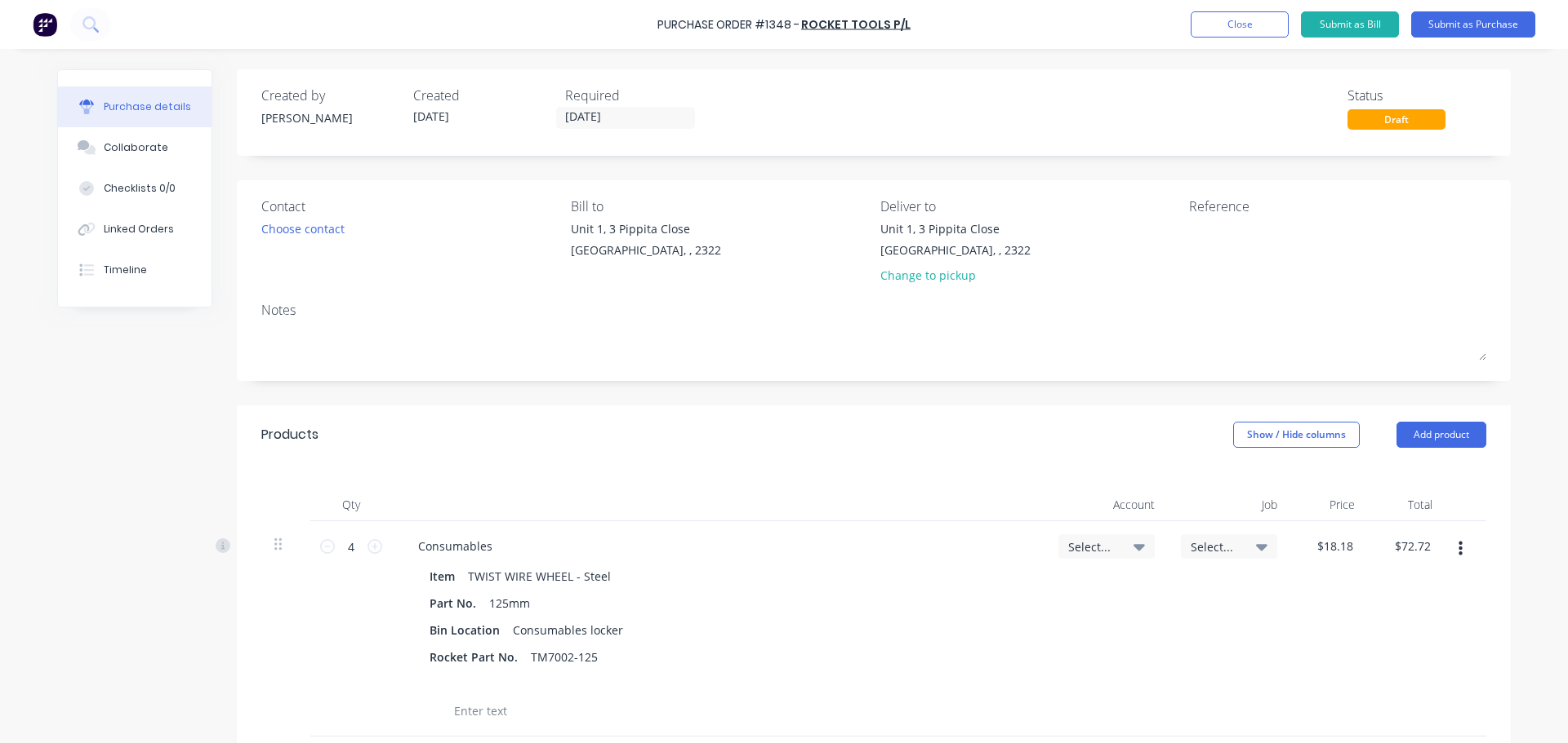
click at [1134, 552] on icon at bounding box center [1139, 547] width 12 height 18
click at [1053, 602] on input at bounding box center [1052, 596] width 167 height 33
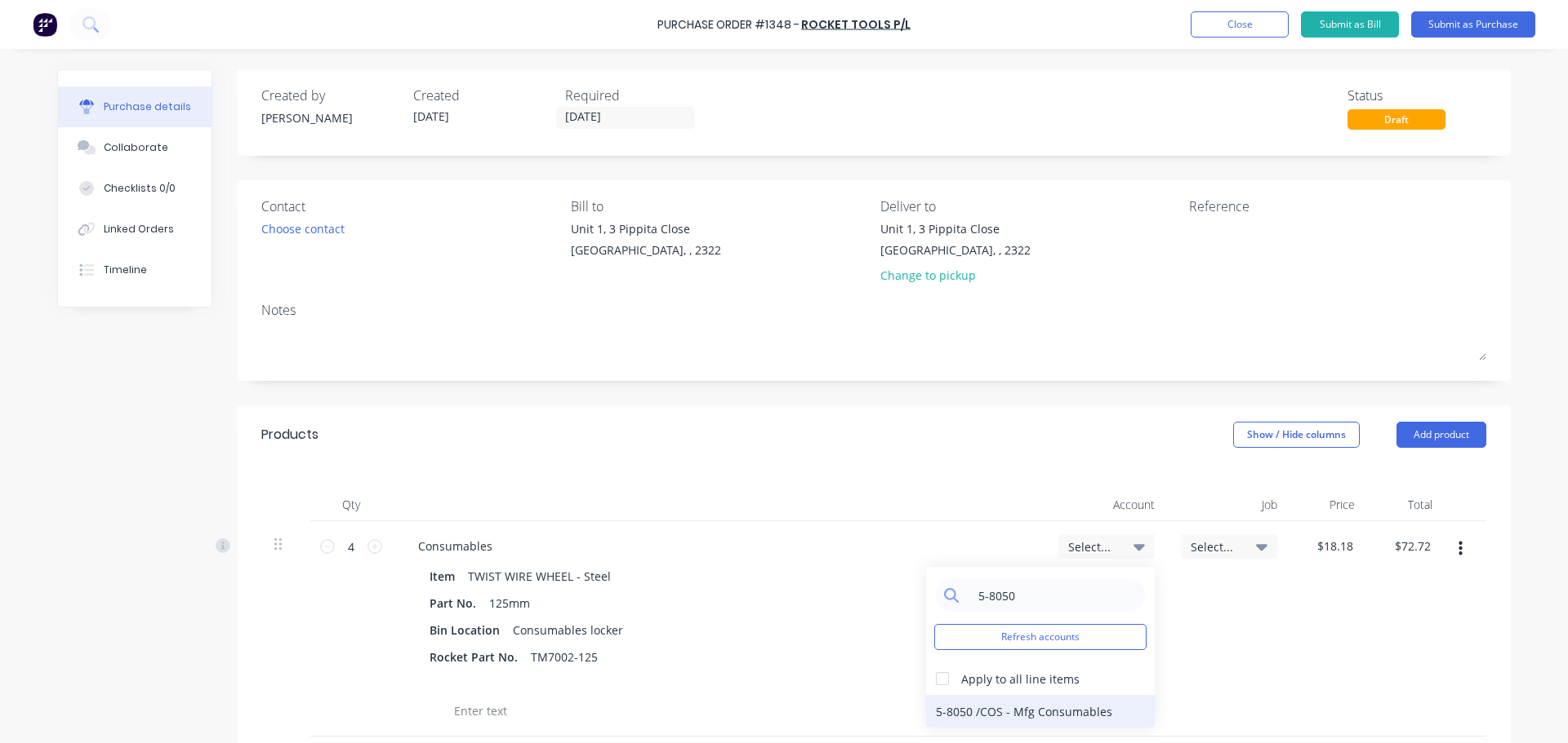
type input "5-8050"
click at [1033, 715] on div "5-8050 / COS - Mfg Consumables" at bounding box center [1039, 711] width 229 height 33
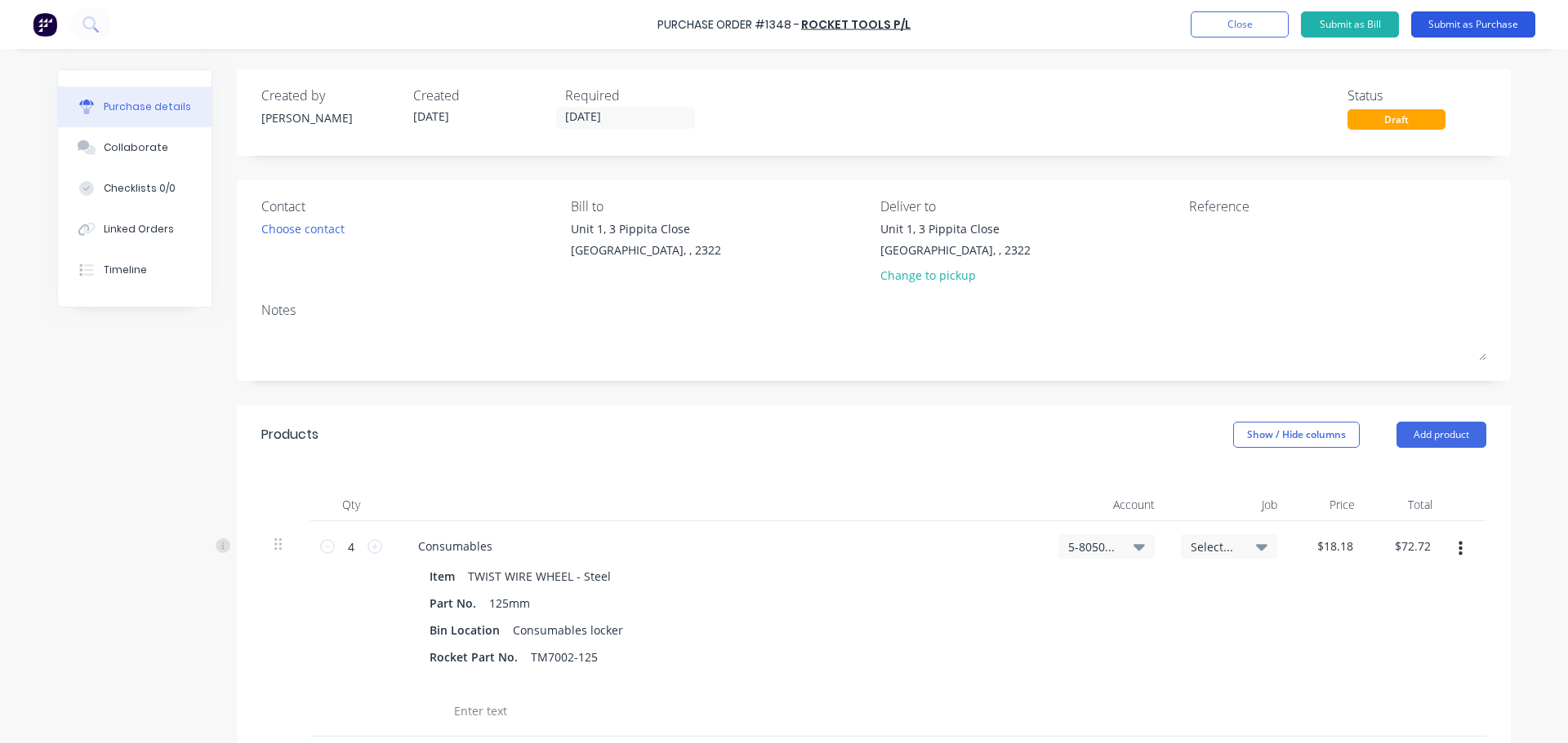
click at [1469, 24] on button "Submit as Purchase" at bounding box center [1472, 25] width 124 height 26
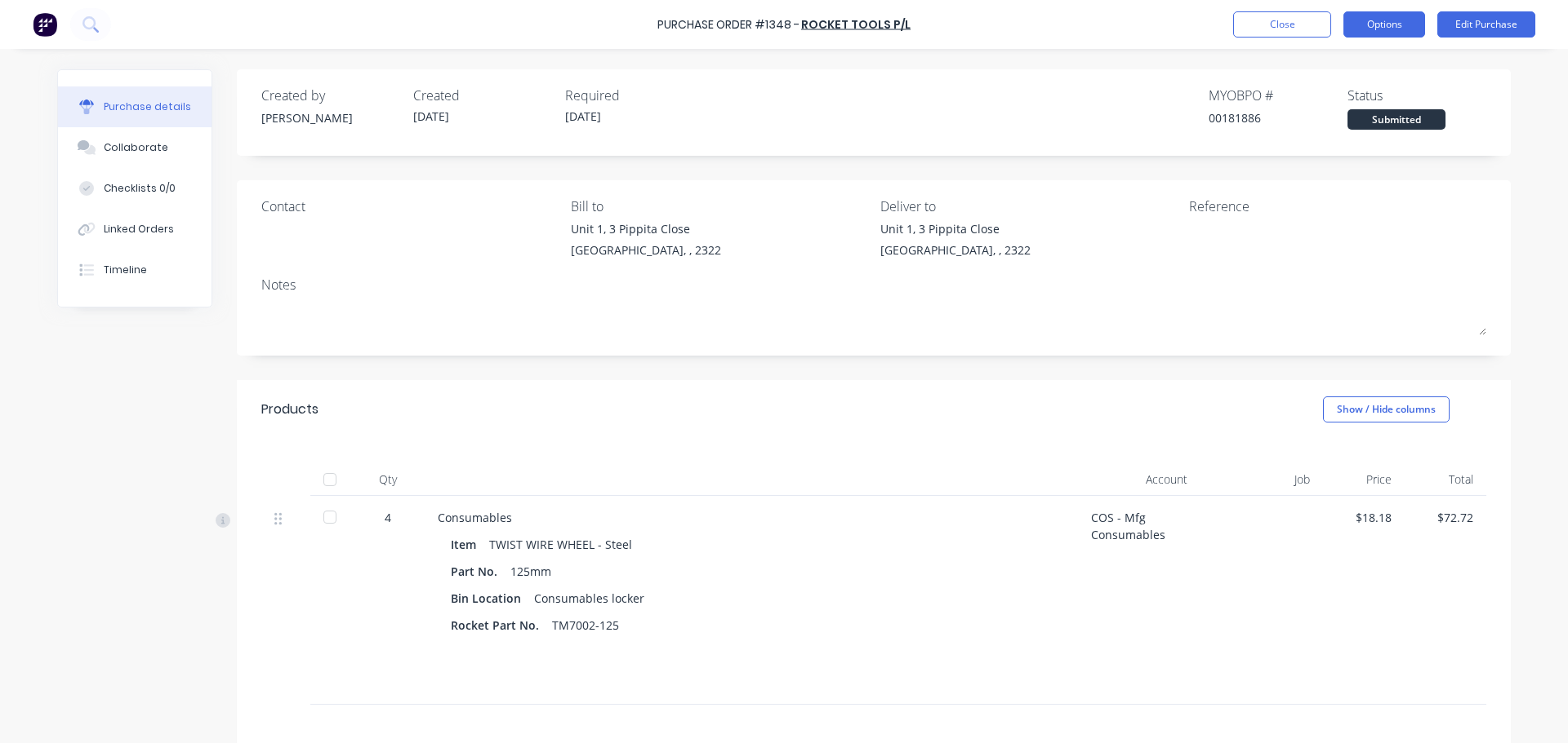
click at [1391, 28] on button "Options" at bounding box center [1384, 25] width 81 height 26
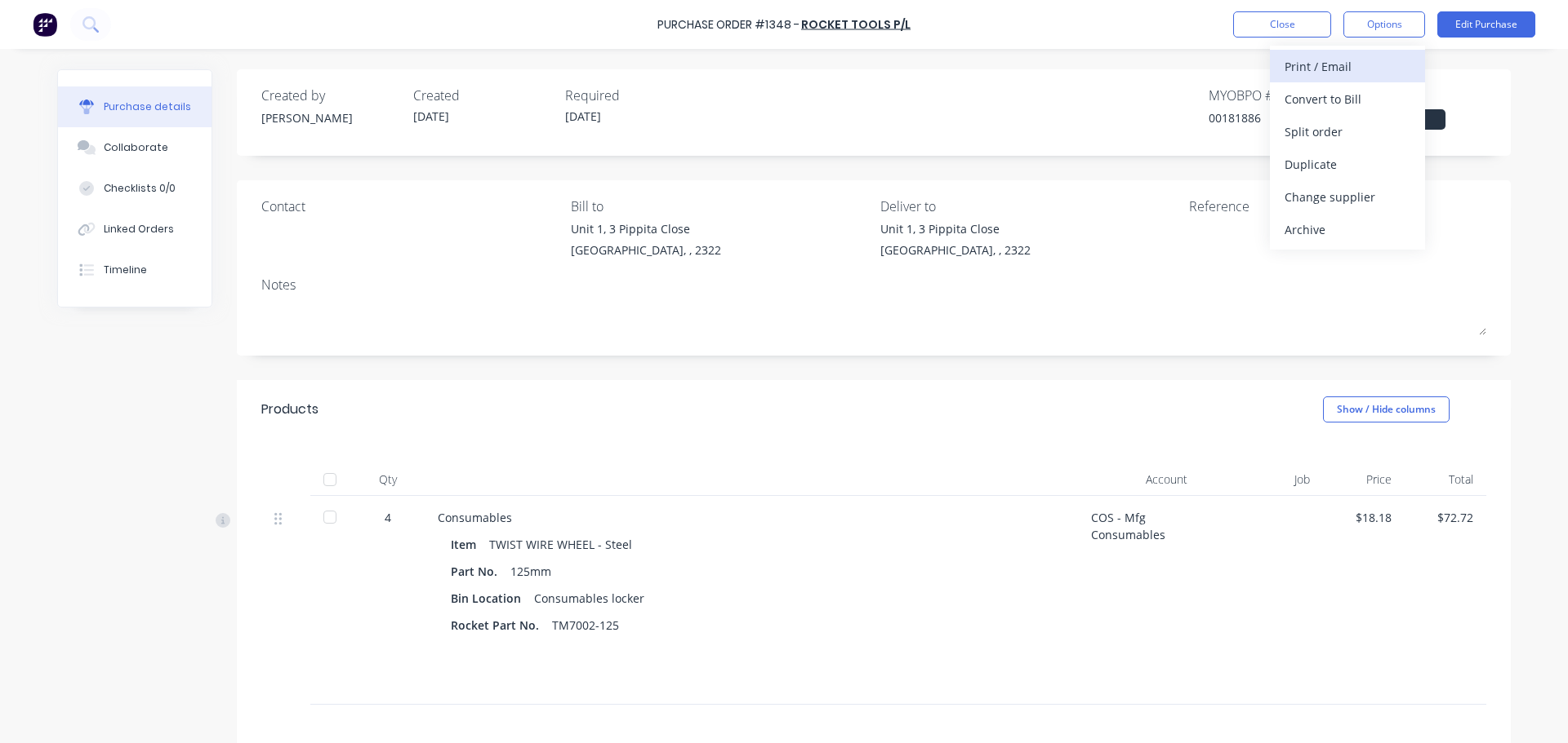
click at [1336, 67] on div "Print / Email" at bounding box center [1346, 66] width 126 height 24
click at [1311, 102] on div "With pricing" at bounding box center [1346, 99] width 126 height 24
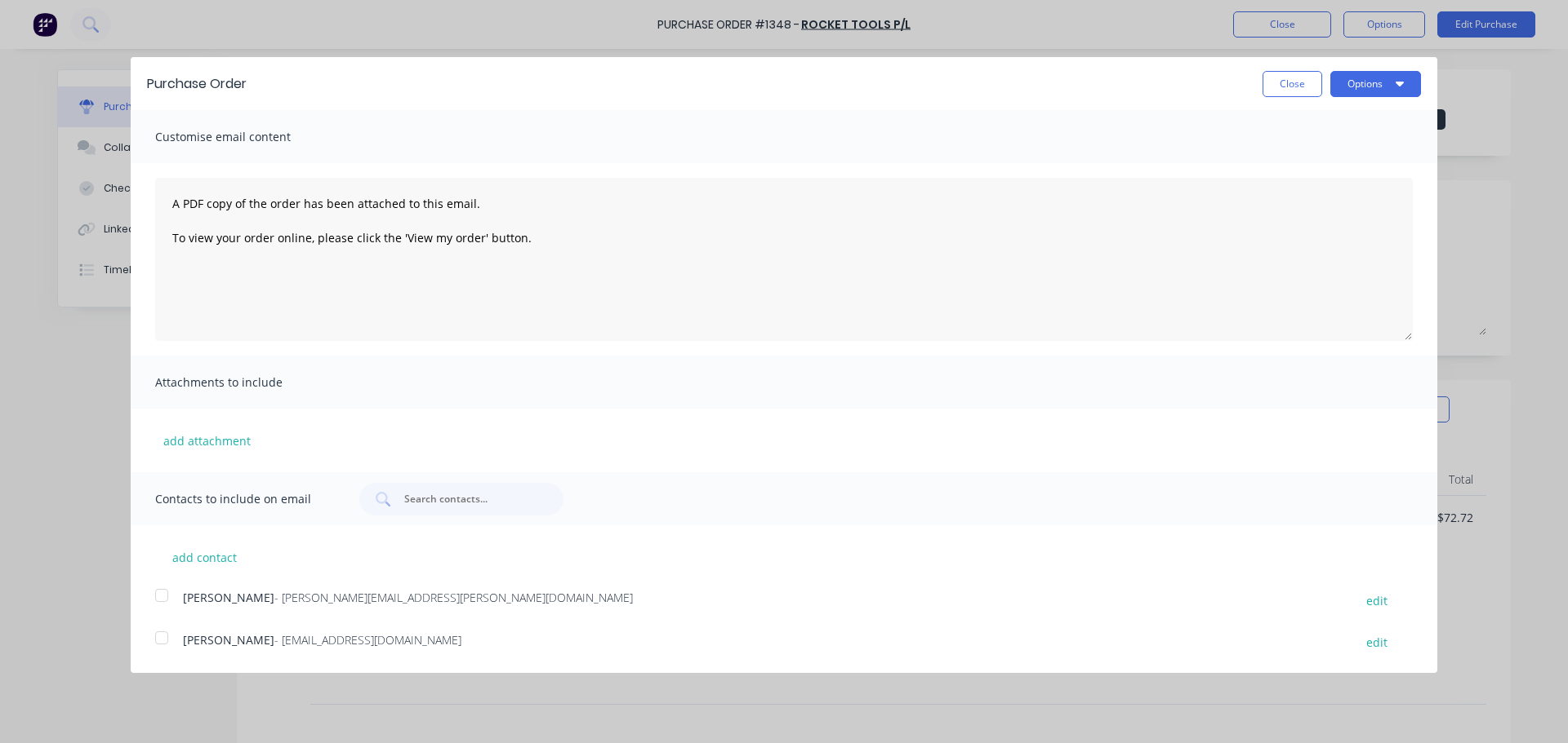
click at [159, 601] on div at bounding box center [161, 596] width 33 height 33
click at [162, 644] on div at bounding box center [161, 637] width 33 height 33
click at [1354, 84] on button "Options" at bounding box center [1376, 84] width 91 height 26
click at [1300, 150] on div "Email" at bounding box center [1342, 158] width 126 height 24
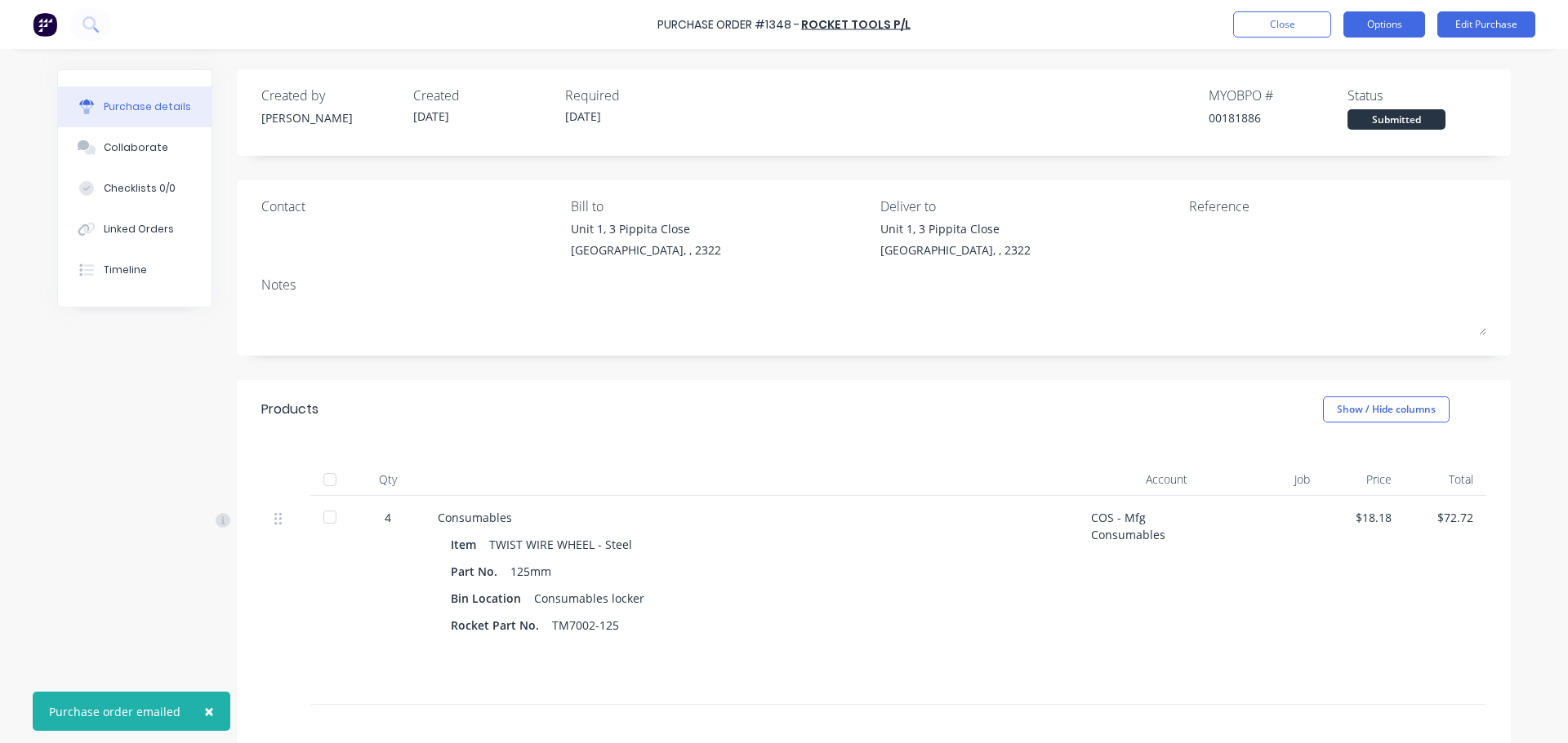
click at [1391, 30] on button "Options" at bounding box center [1384, 25] width 81 height 26
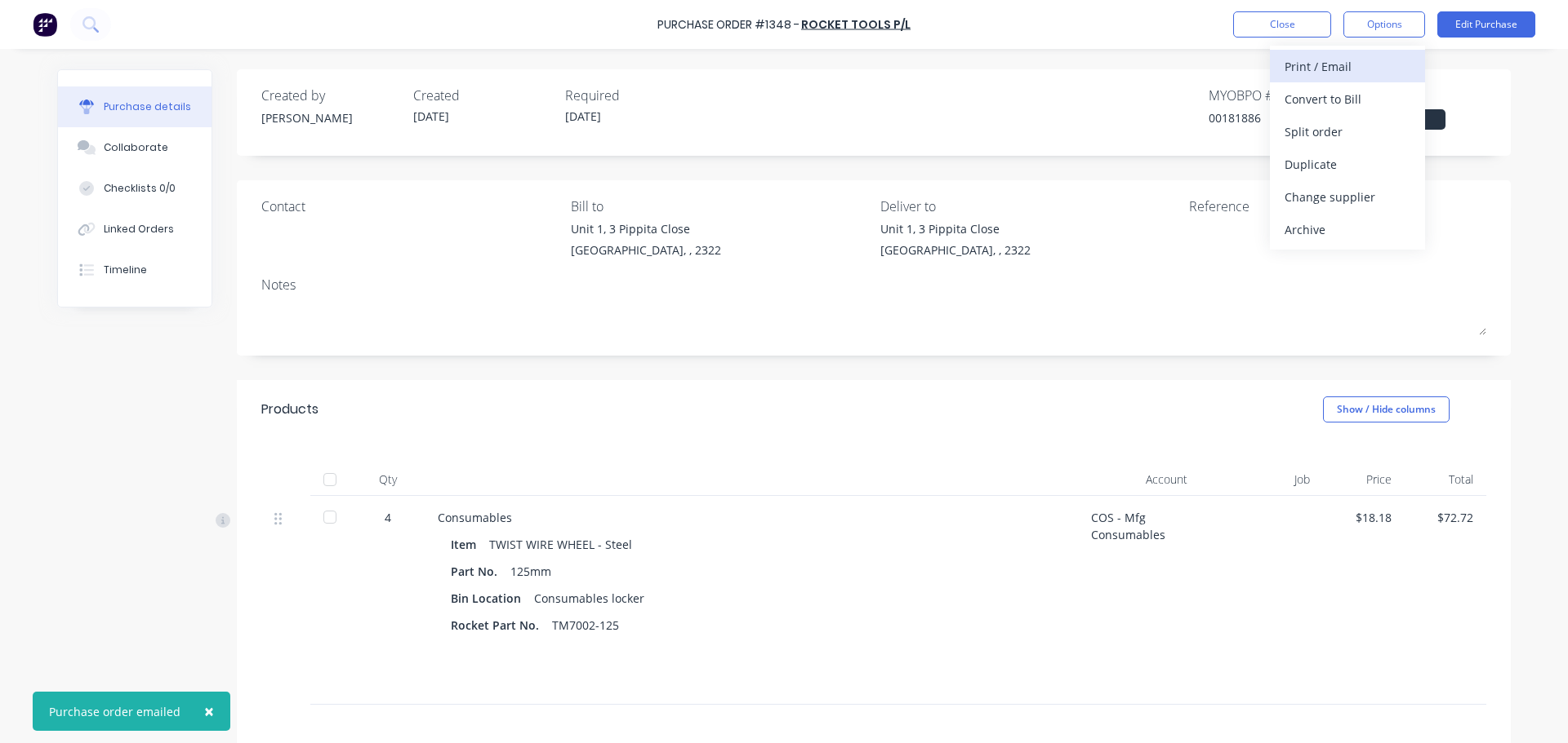
click at [1332, 65] on div "Print / Email" at bounding box center [1346, 66] width 126 height 24
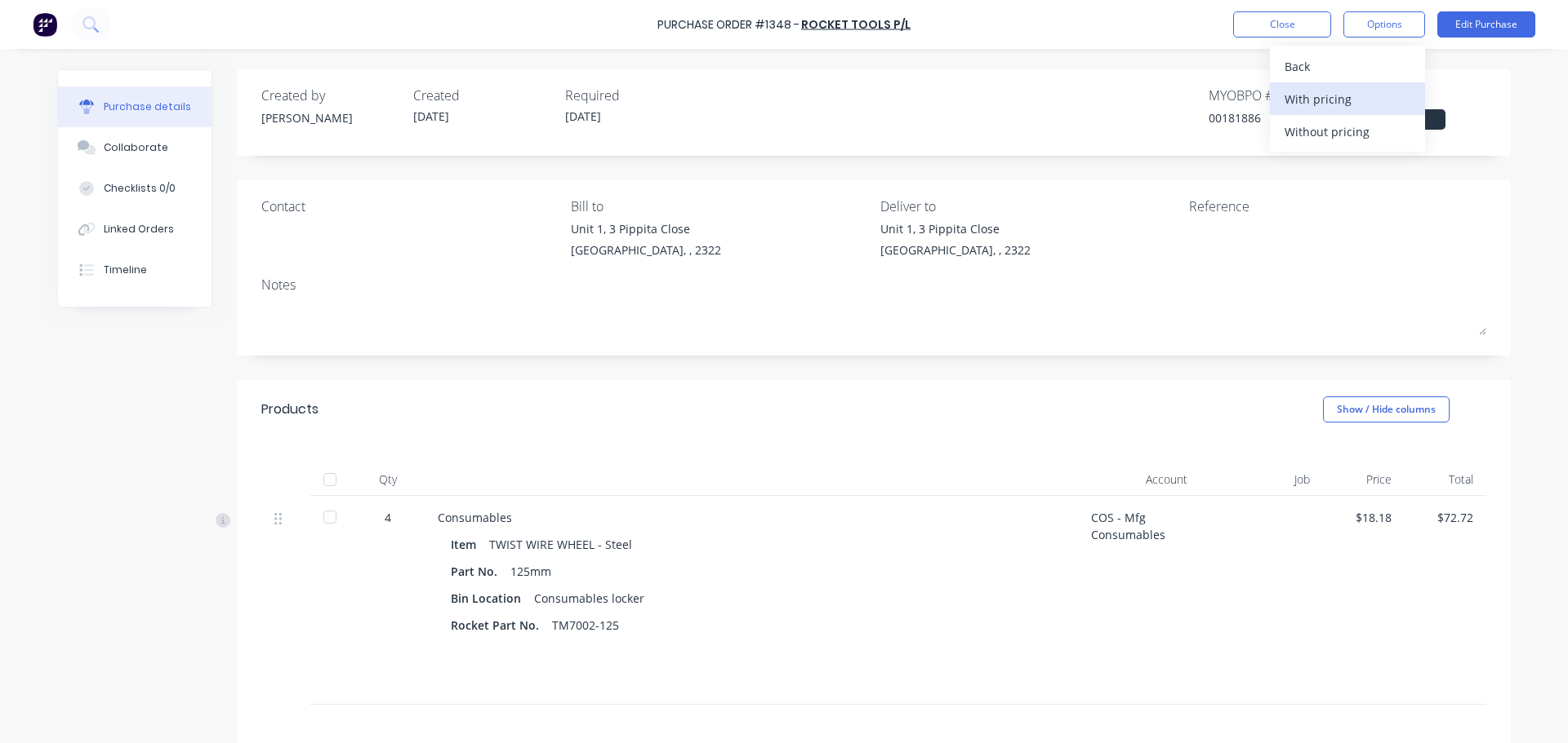
click at [1329, 105] on div "With pricing" at bounding box center [1346, 99] width 126 height 24
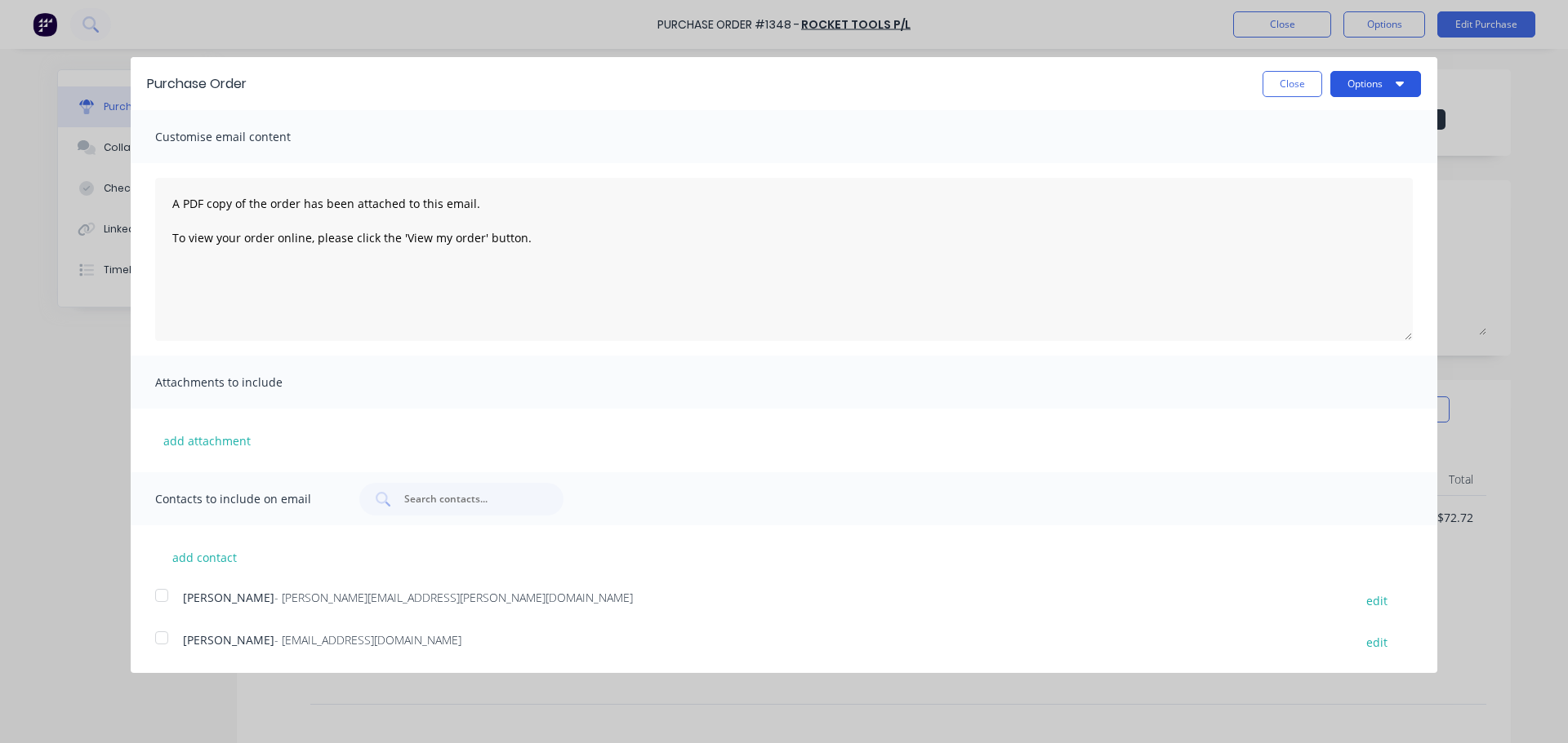
click at [1349, 82] on button "Options" at bounding box center [1376, 84] width 91 height 26
click at [1314, 122] on div "Print" at bounding box center [1342, 126] width 126 height 24
